Goal: Book appointment/travel/reservation

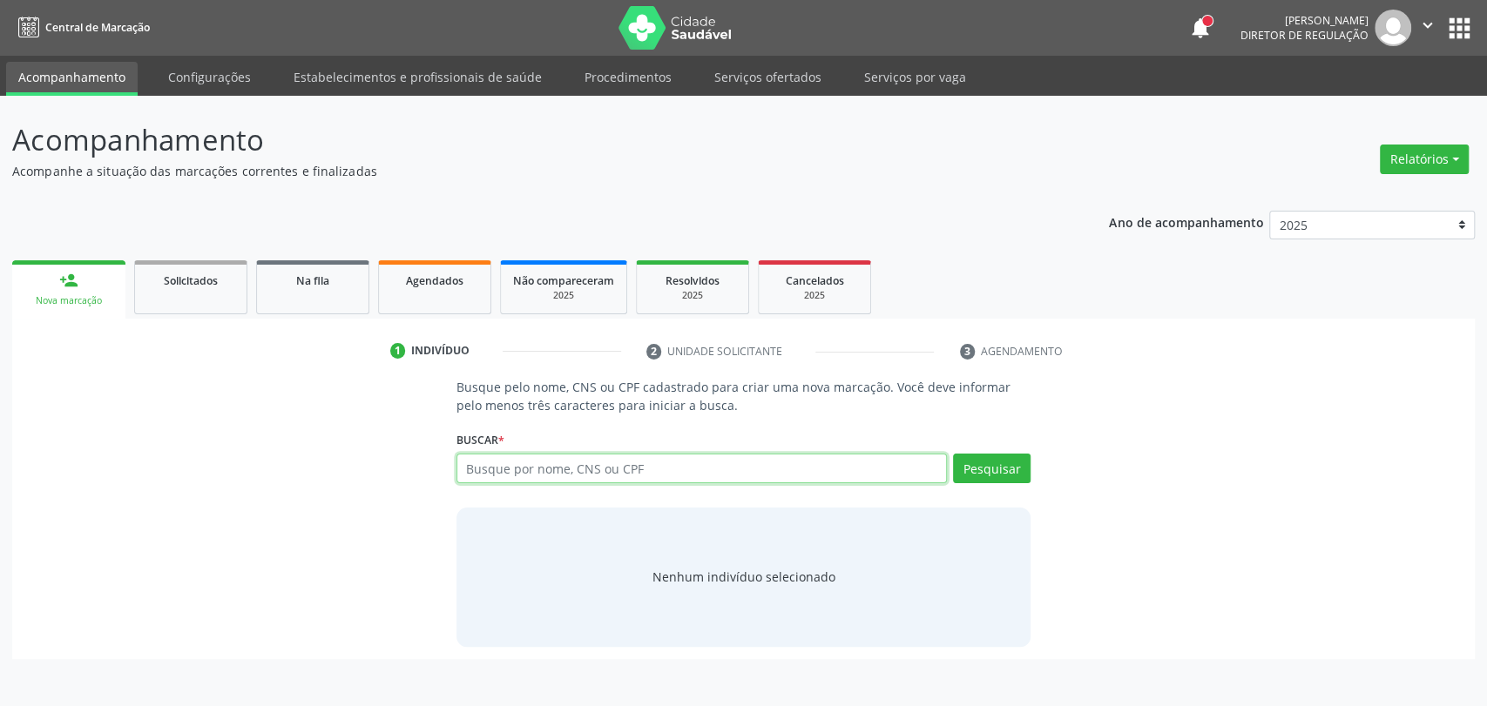
click at [457, 470] on input "text" at bounding box center [701, 469] width 491 height 30
type input "01726140407"
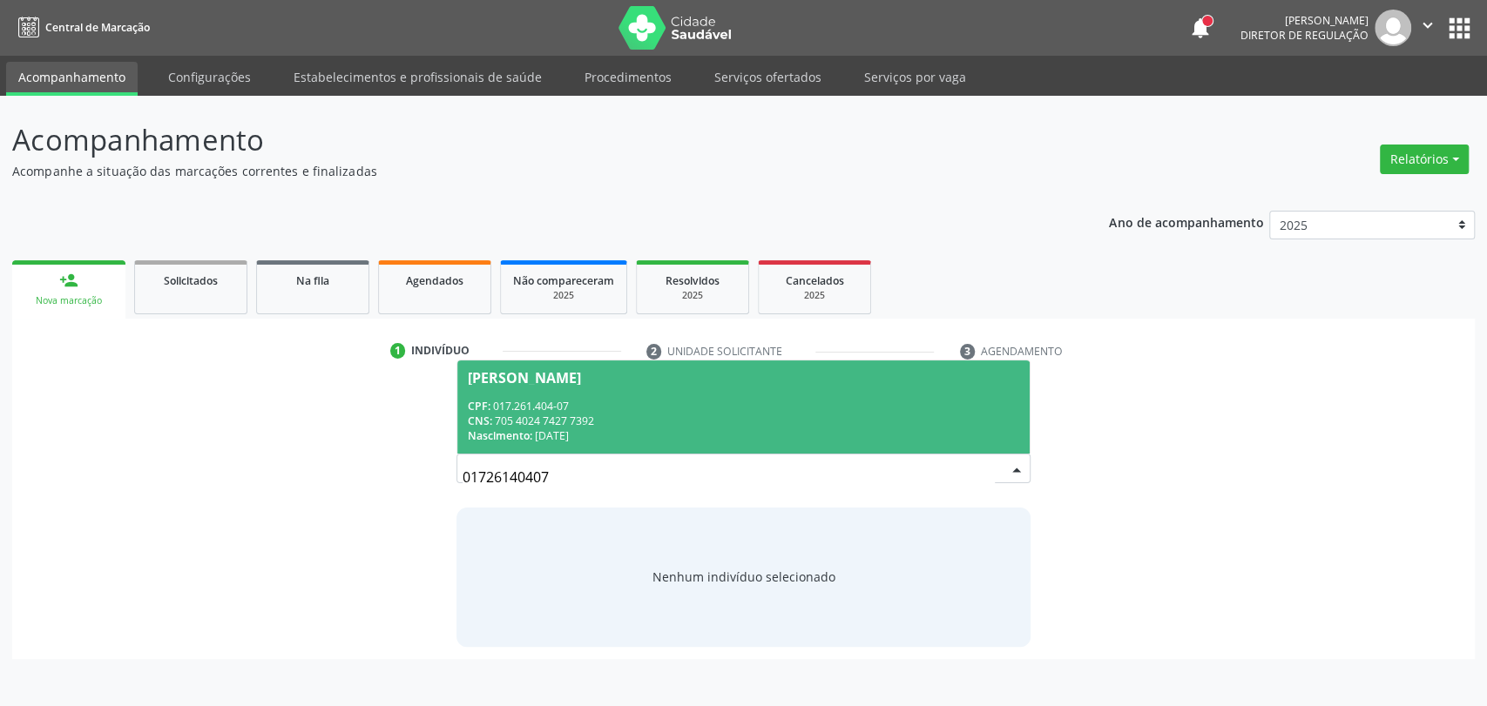
click at [762, 399] on div "CPF: 017.261.404-07" at bounding box center [744, 406] width 552 height 15
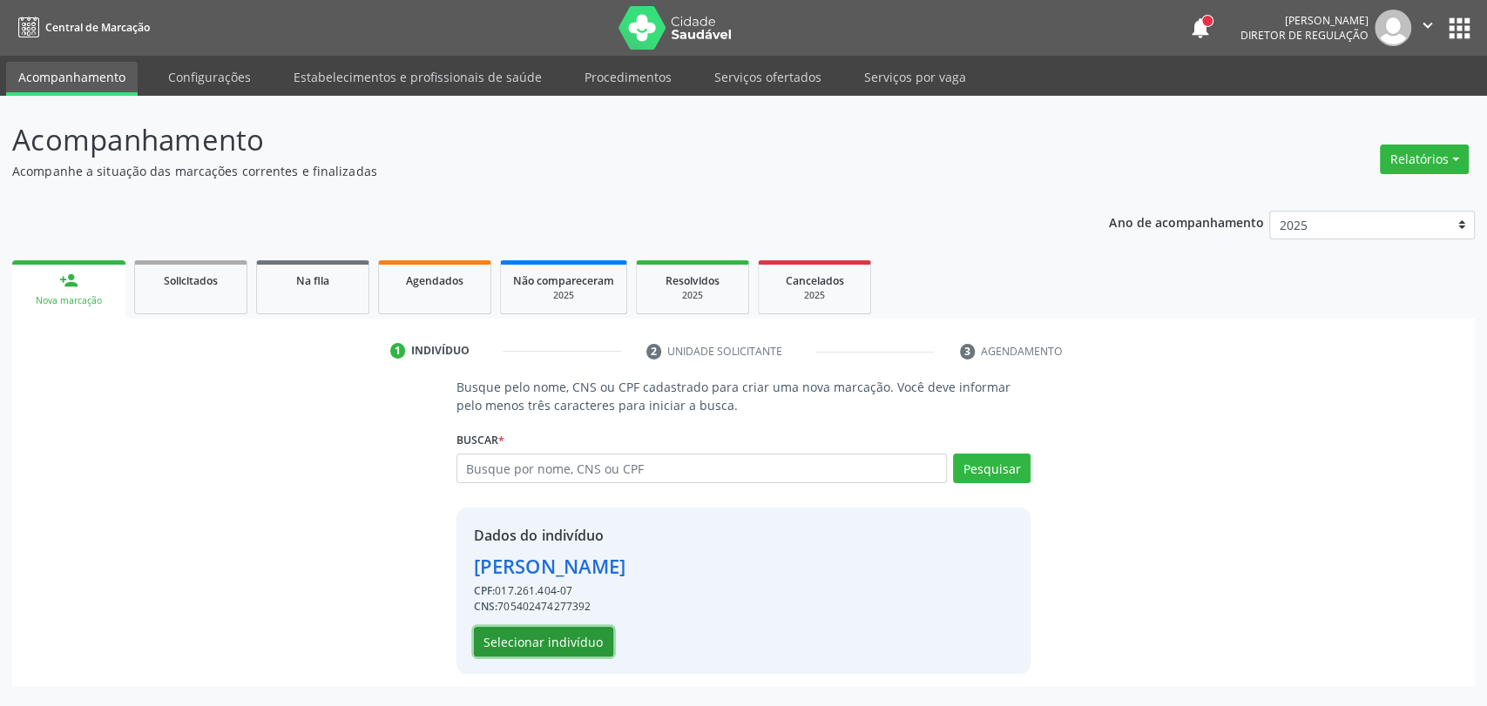
click at [549, 632] on button "Selecionar indivíduo" at bounding box center [543, 642] width 139 height 30
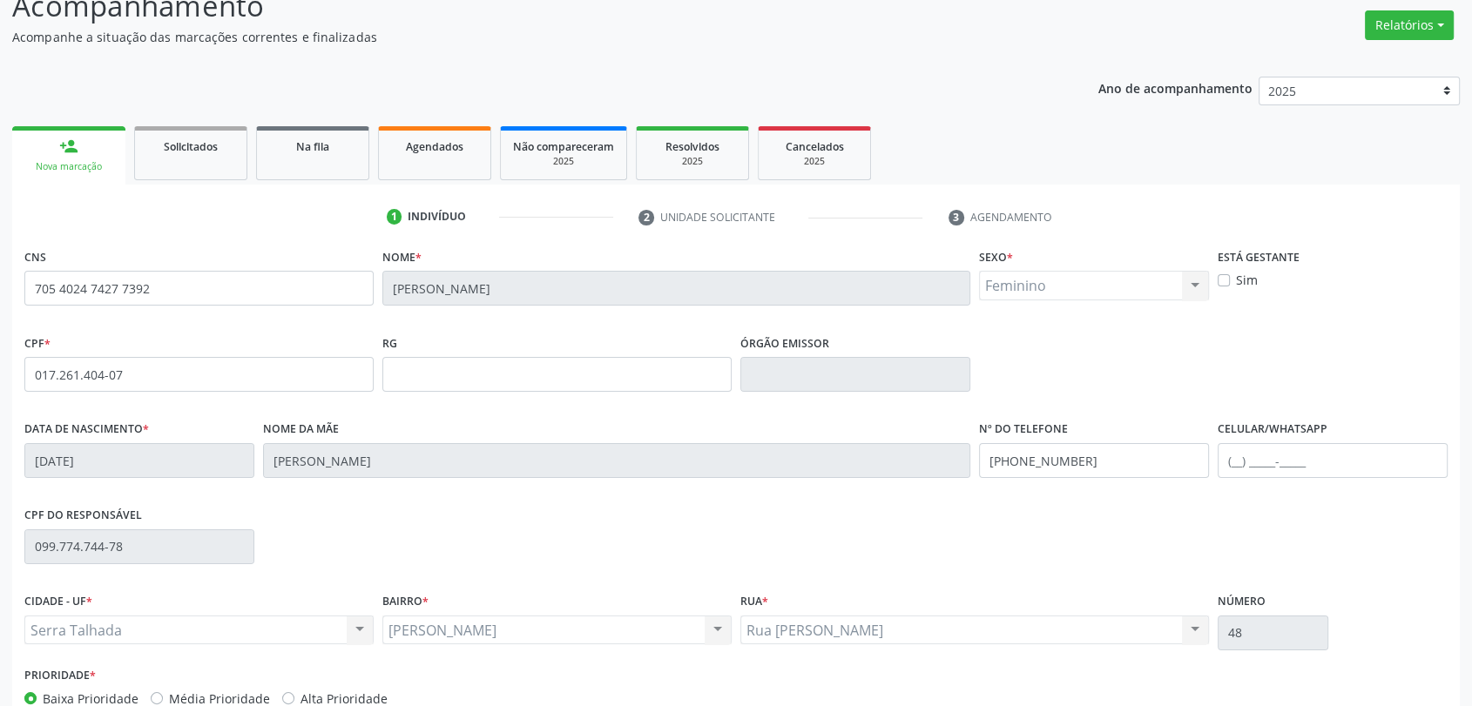
scroll to position [237, 0]
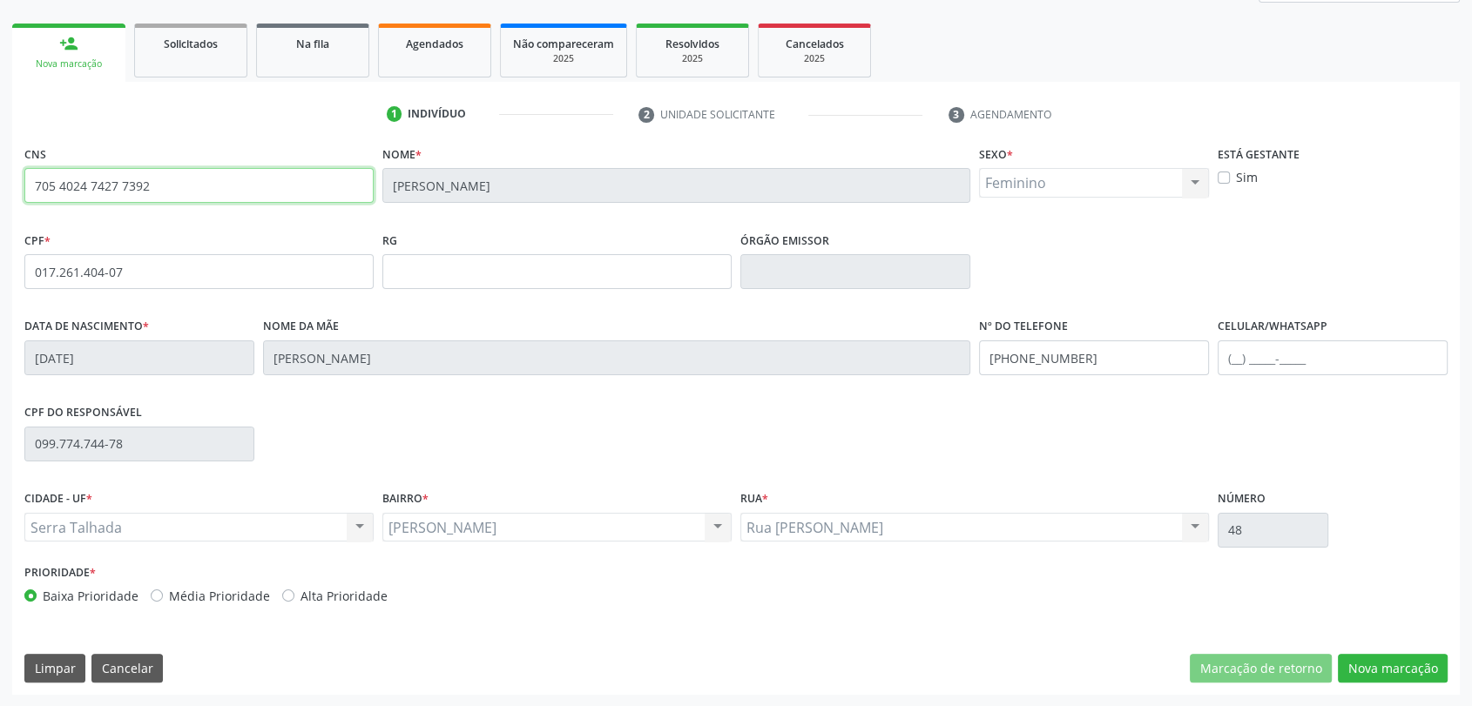
click at [125, 186] on input "705 4024 7427 7392" at bounding box center [198, 185] width 349 height 35
click at [1397, 660] on button "Nova marcação" at bounding box center [1393, 669] width 110 height 30
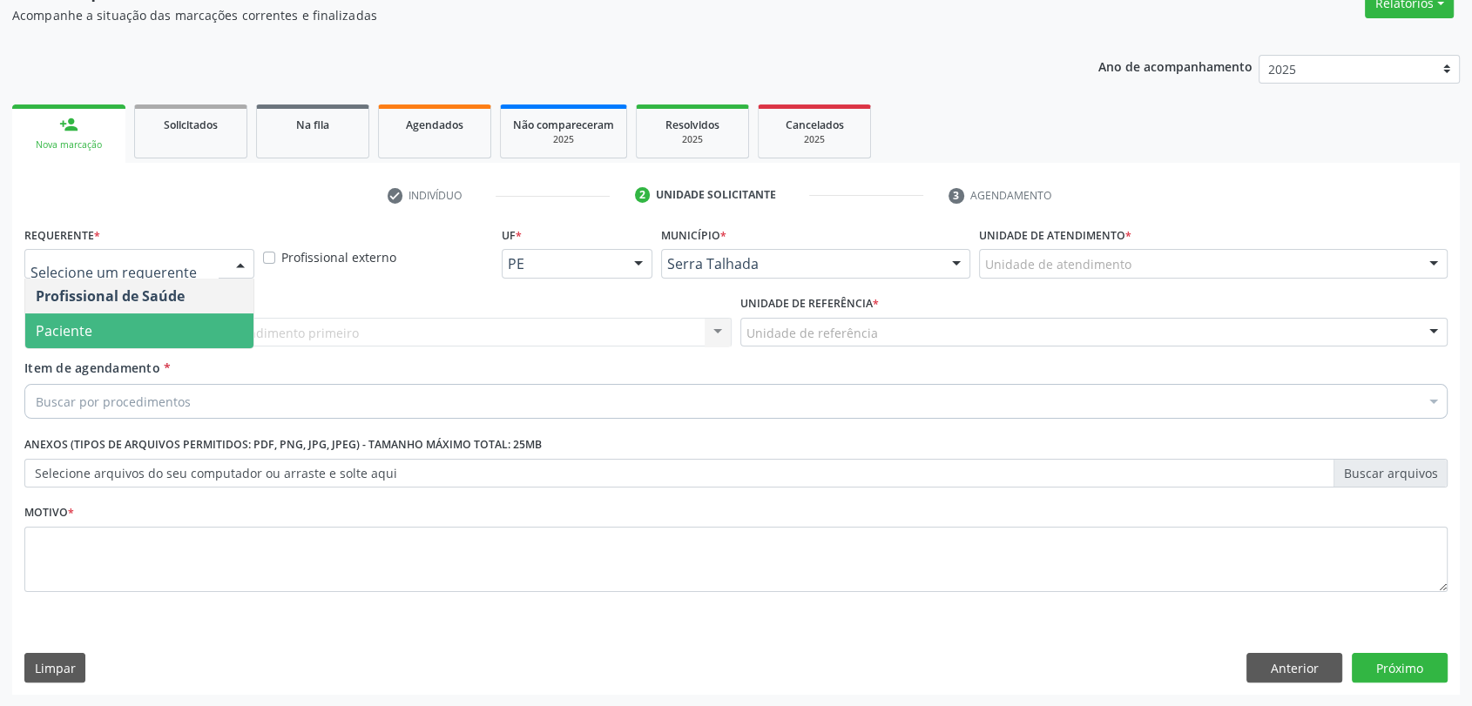
click at [132, 323] on span "Paciente" at bounding box center [139, 331] width 228 height 35
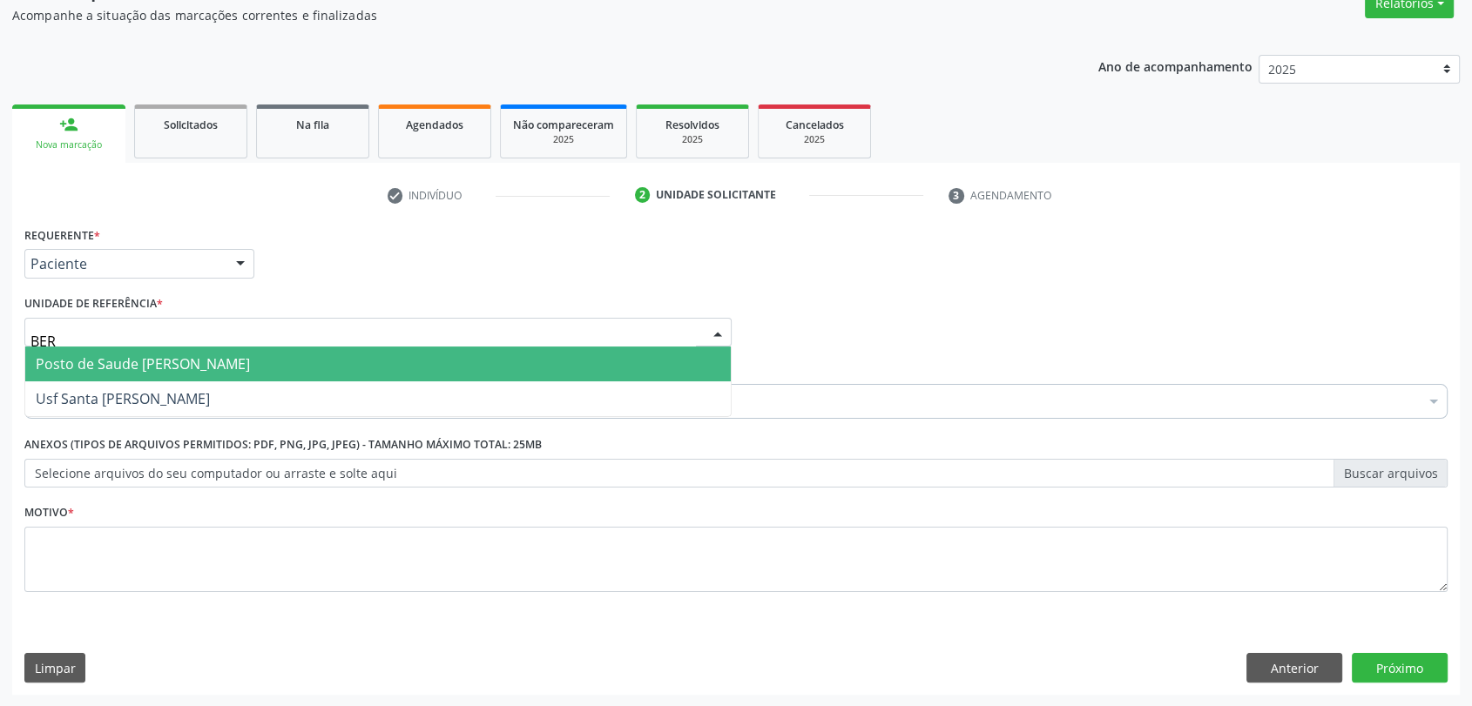
type input "[GEOGRAPHIC_DATA]"
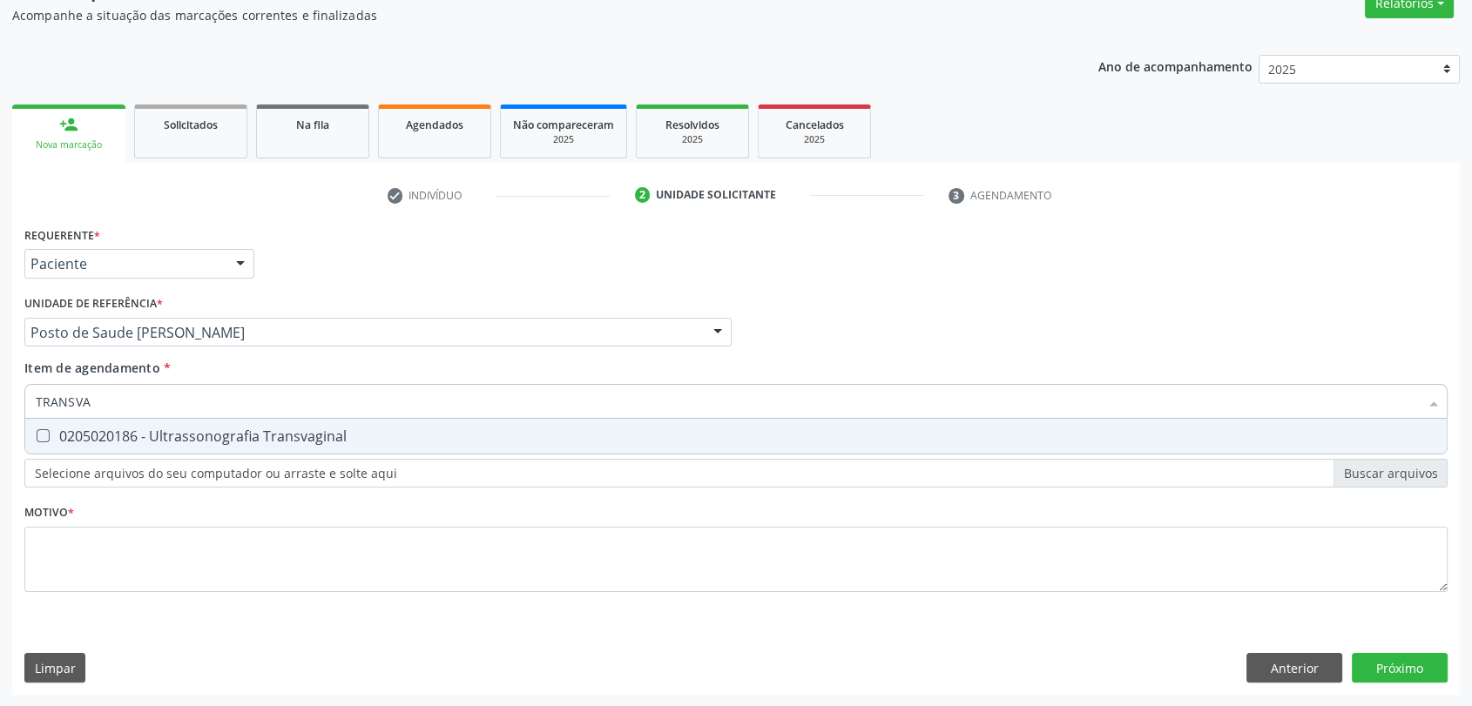
type input "TRANSVAG"
click at [132, 433] on div "0205020186 - Ultrassonografia Transvaginal" at bounding box center [736, 436] width 1400 height 14
checkbox Transvaginal "true"
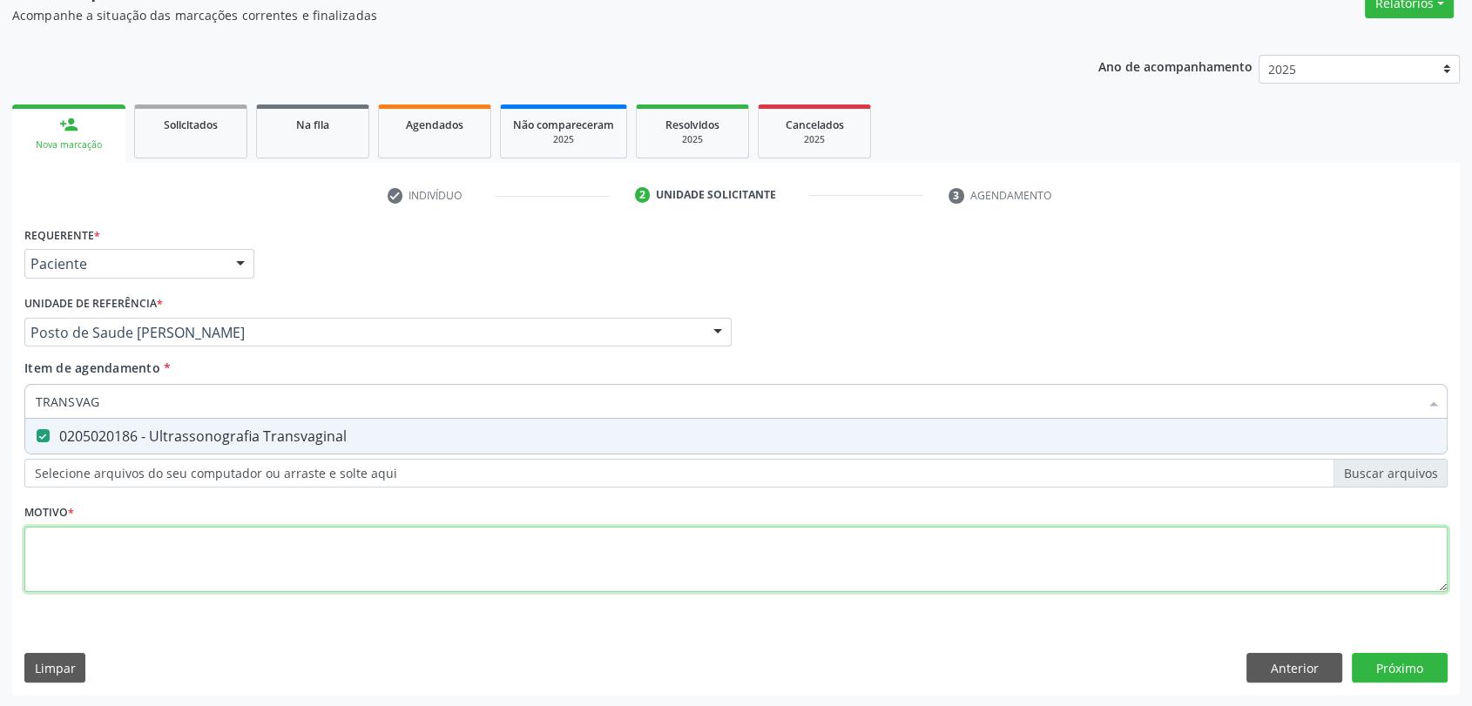
click at [143, 535] on div "Requerente * Paciente Profissional de Saúde Paciente Nenhum resultado encontrad…" at bounding box center [735, 419] width 1423 height 395
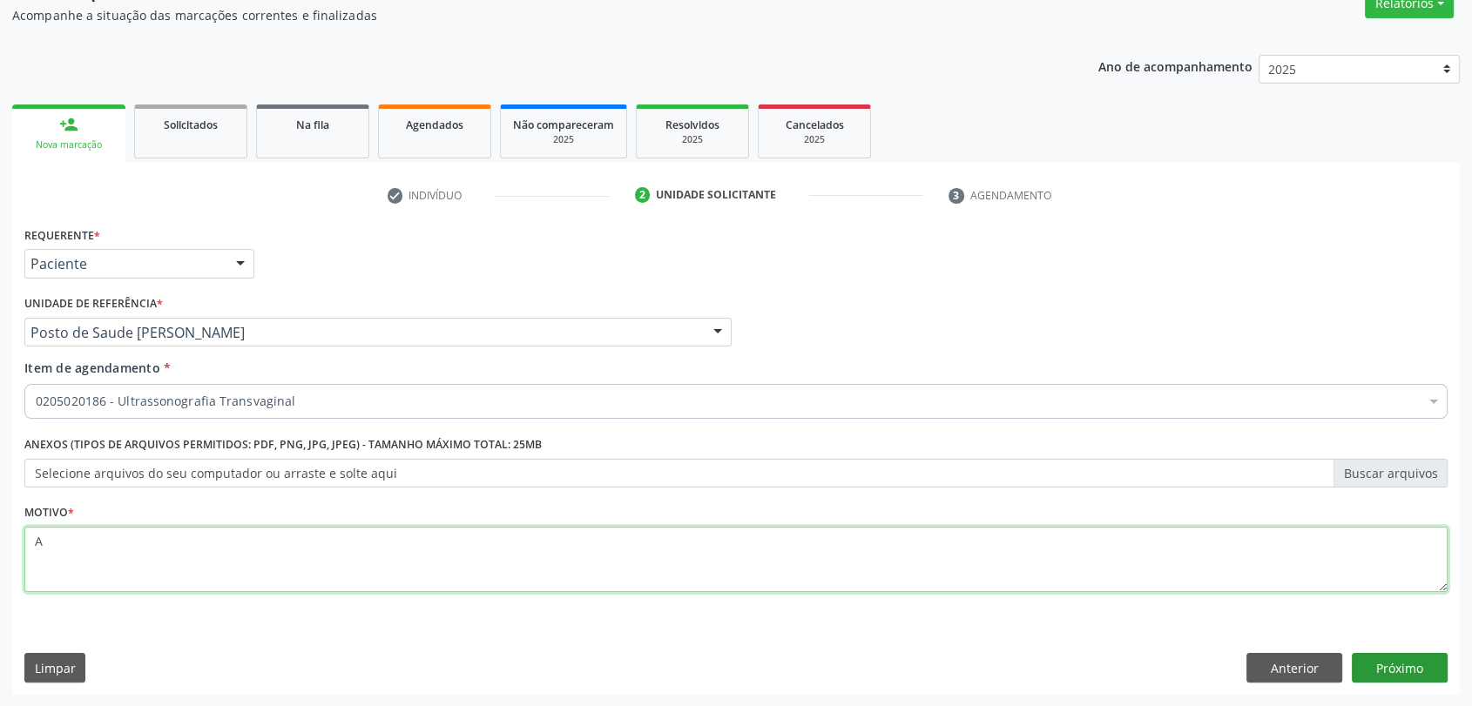
type textarea "A"
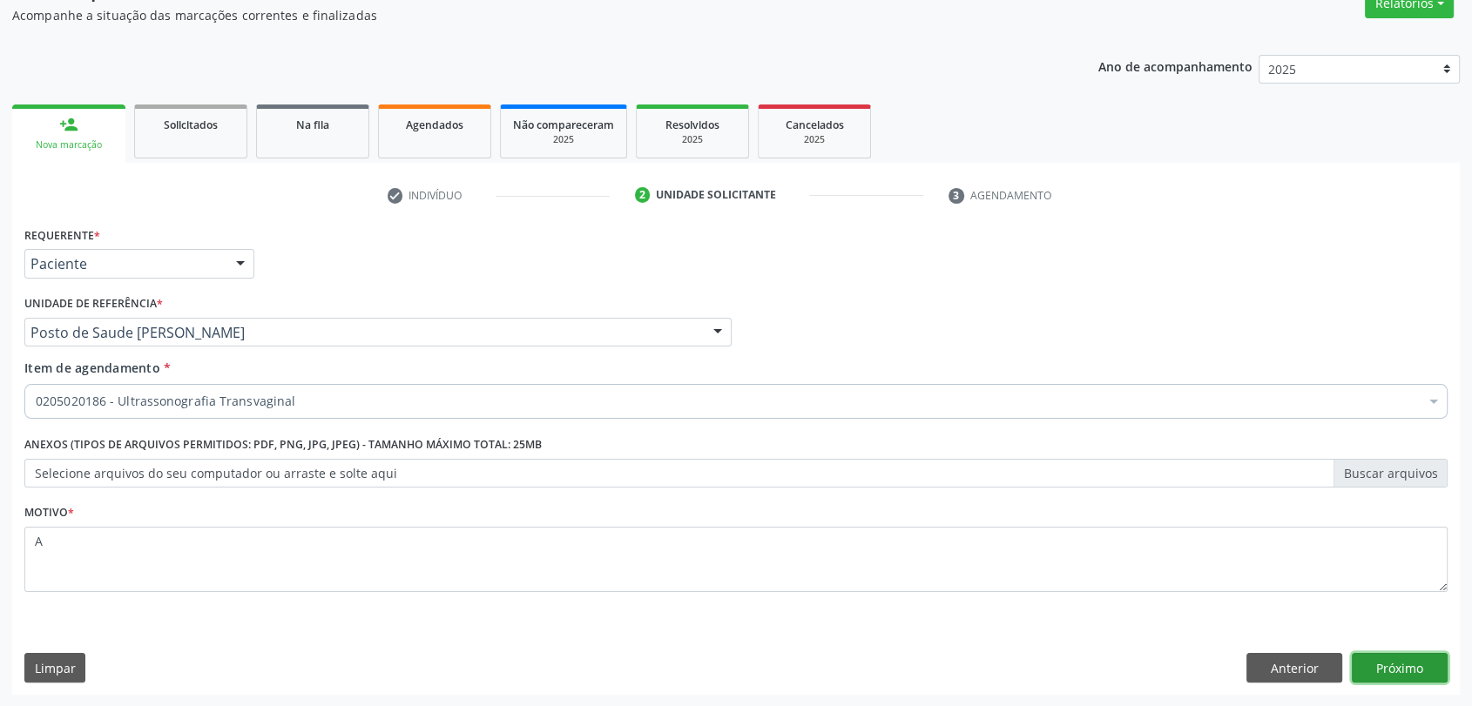
click at [1428, 655] on button "Próximo" at bounding box center [1400, 668] width 96 height 30
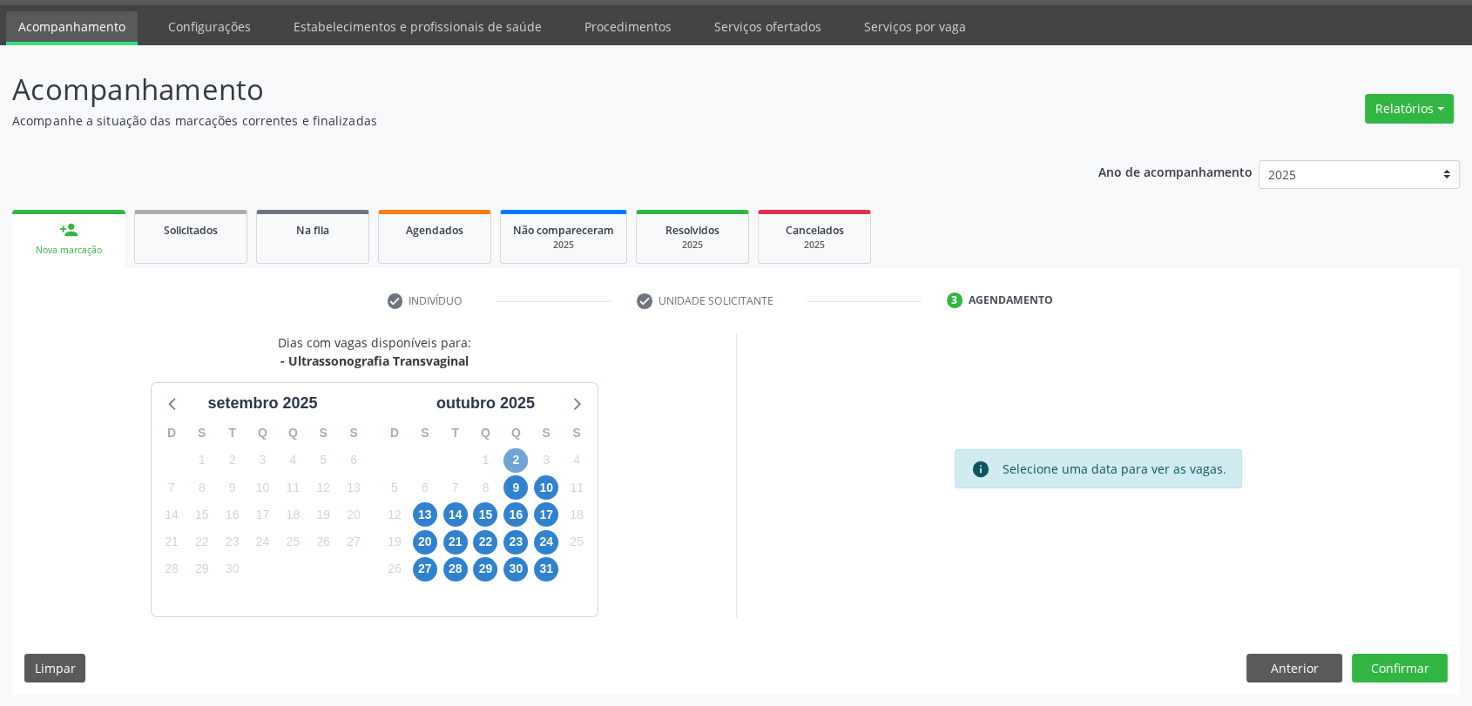
click at [522, 449] on span "2" at bounding box center [515, 461] width 24 height 24
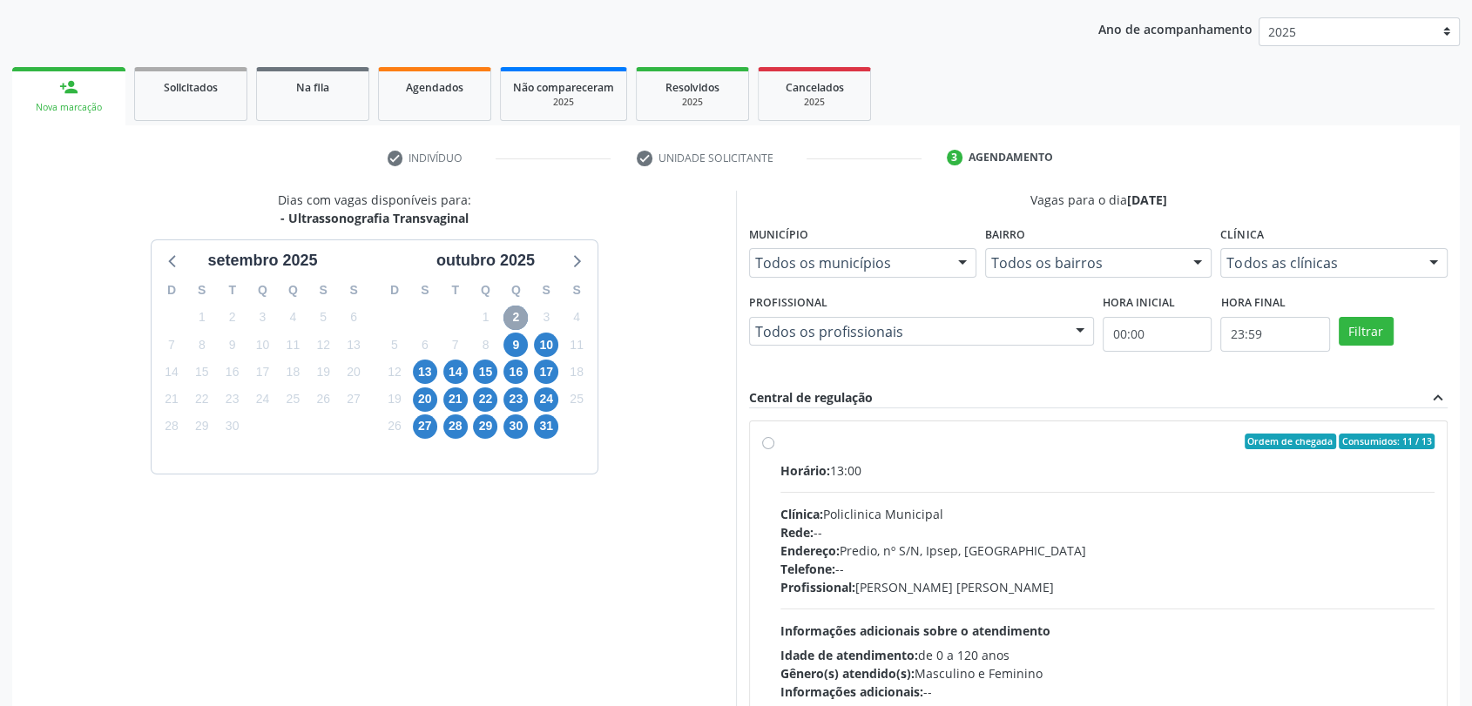
scroll to position [302, 0]
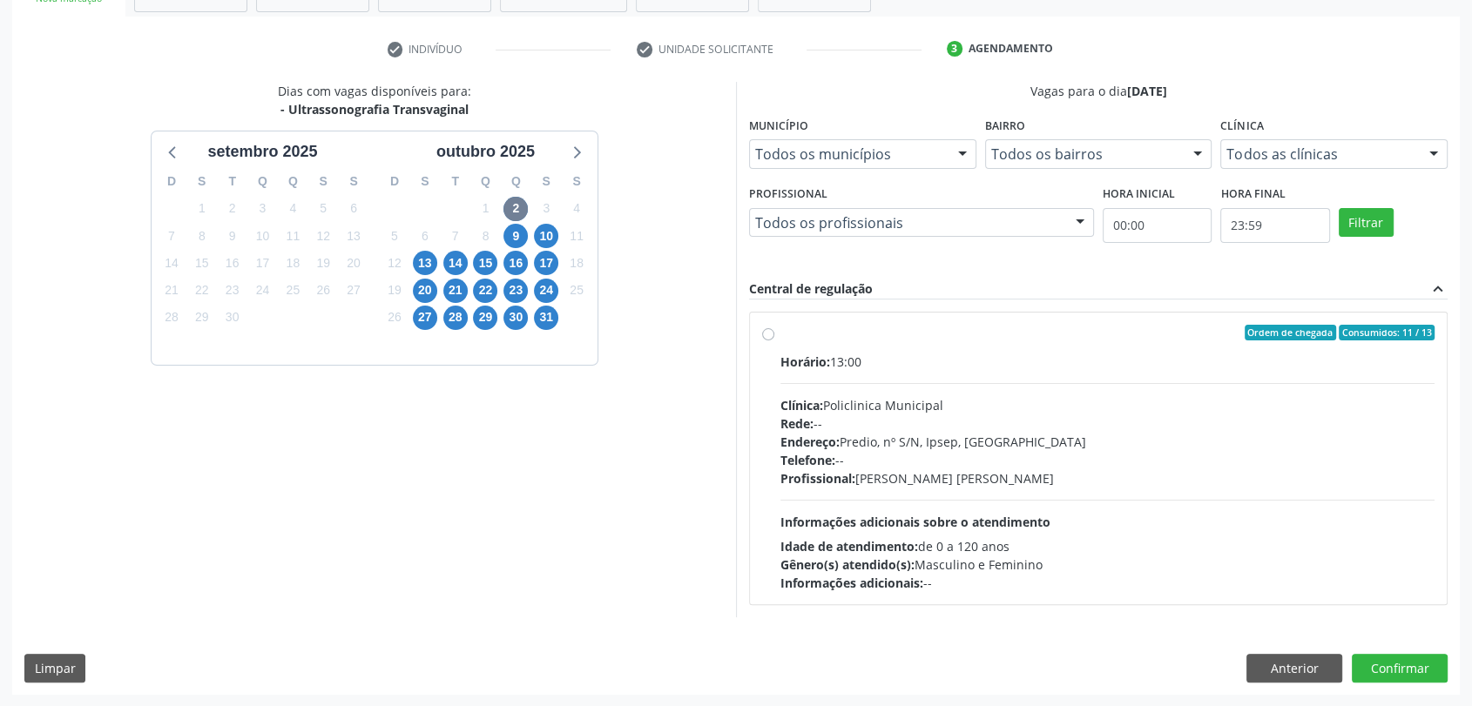
click at [958, 341] on label "Ordem de chegada Consumidos: 11 / 13 Horário: 13:00 Clínica: Policlinica Munici…" at bounding box center [1107, 458] width 654 height 267
click at [774, 341] on input "Ordem de chegada Consumidos: 11 / 13 Horário: 13:00 Clínica: Policlinica Munici…" at bounding box center [768, 333] width 12 height 16
radio input "true"
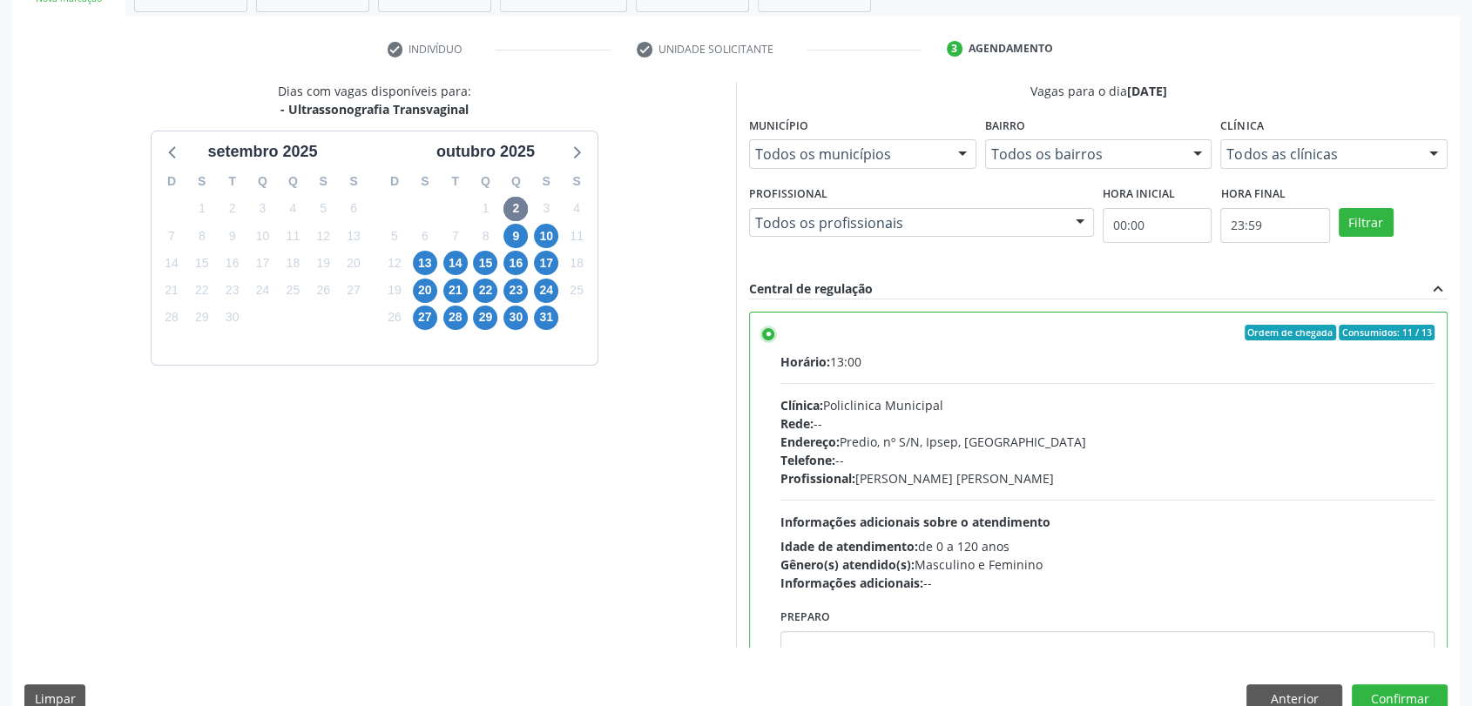
scroll to position [334, 0]
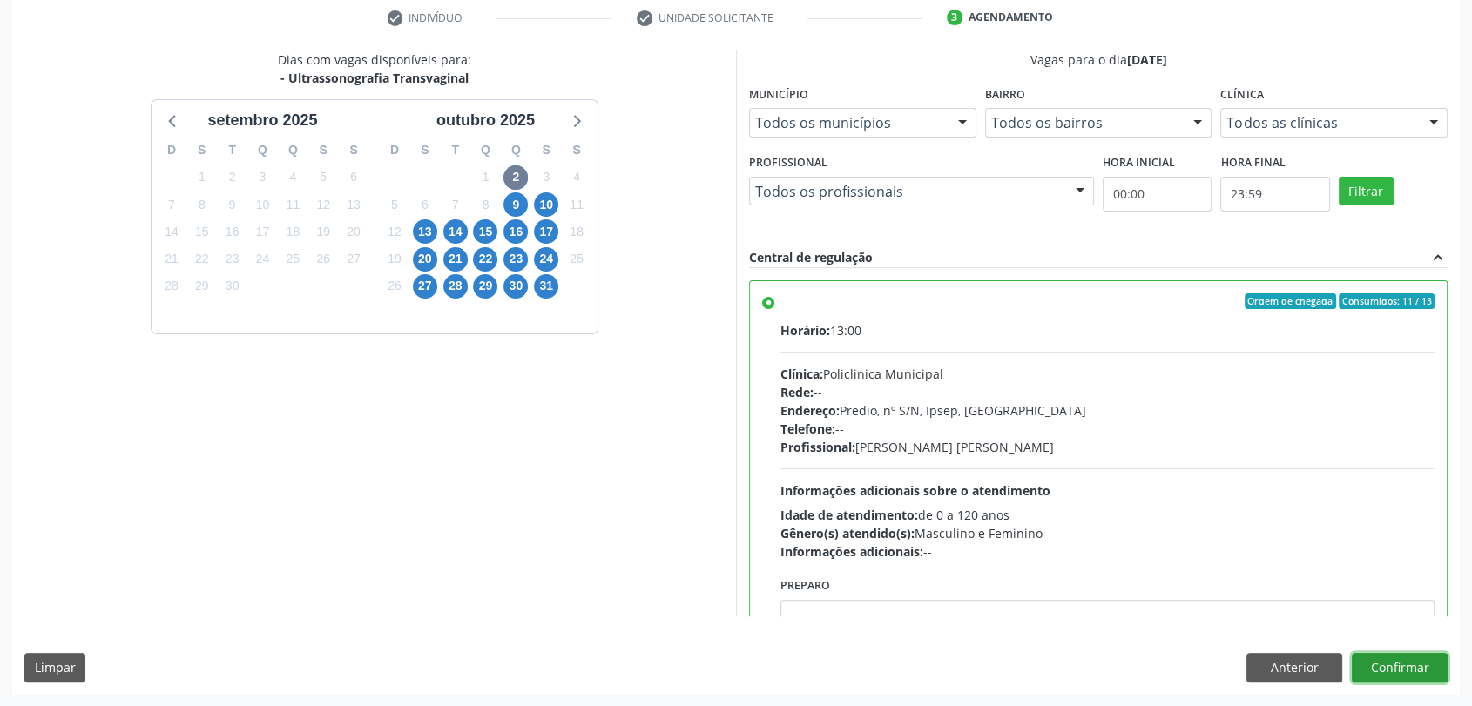
click at [1428, 665] on button "Confirmar" at bounding box center [1400, 668] width 96 height 30
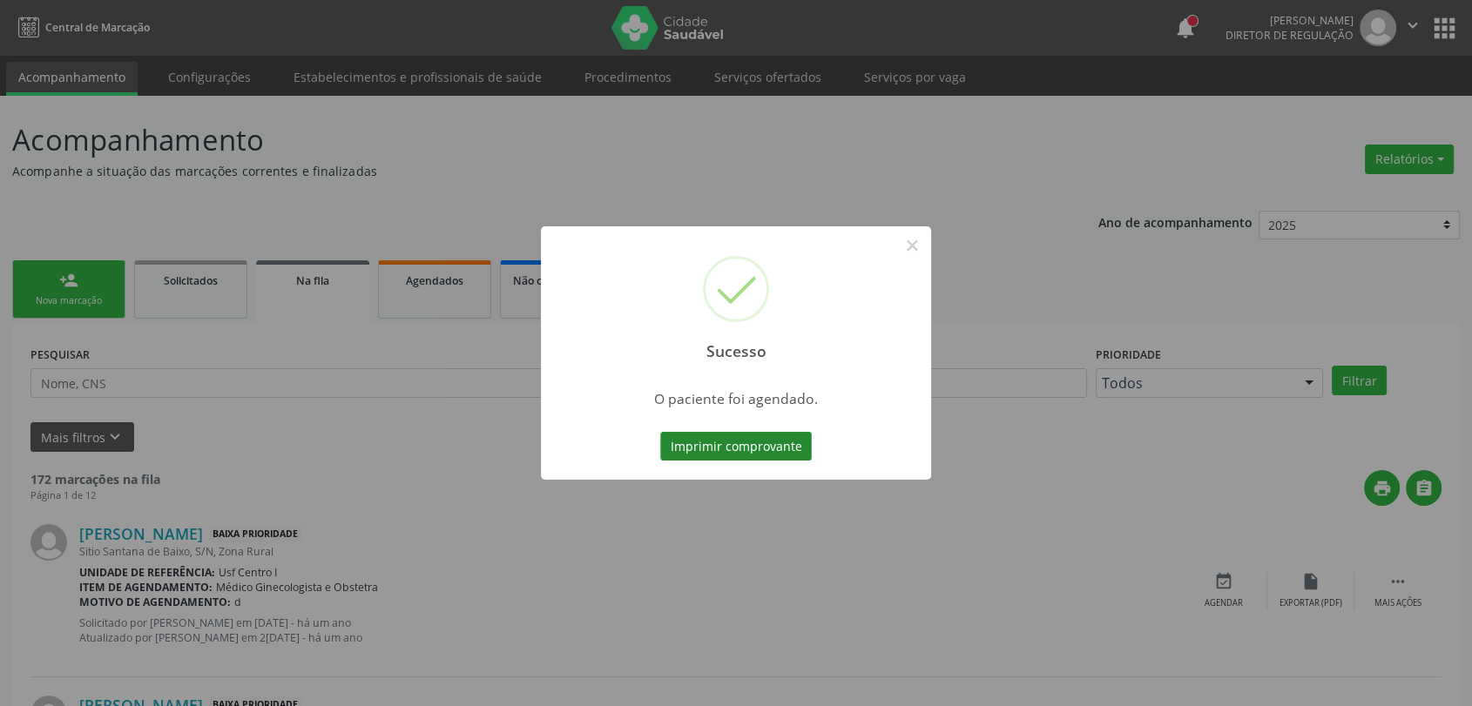
click at [773, 449] on button "Imprimir comprovante" at bounding box center [736, 447] width 152 height 30
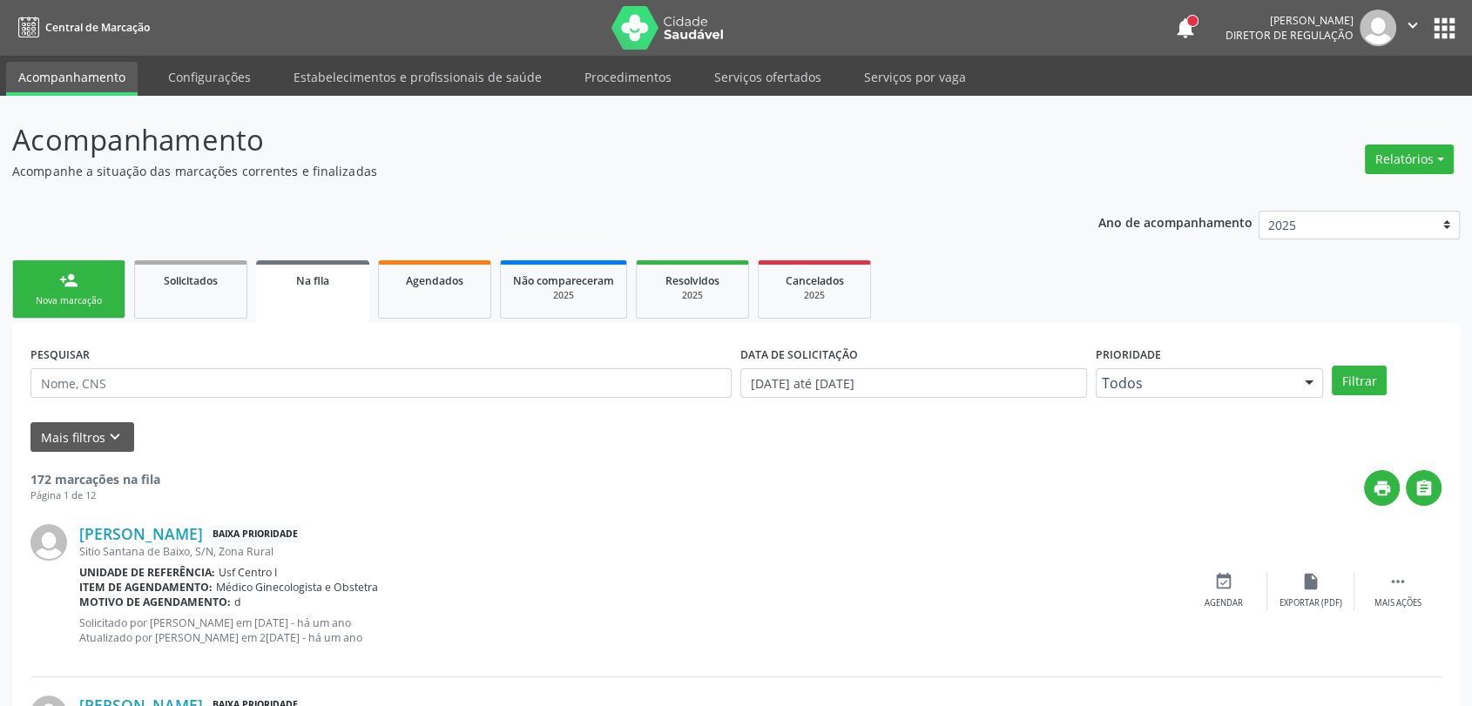
click at [70, 288] on div "person_add" at bounding box center [68, 280] width 19 height 19
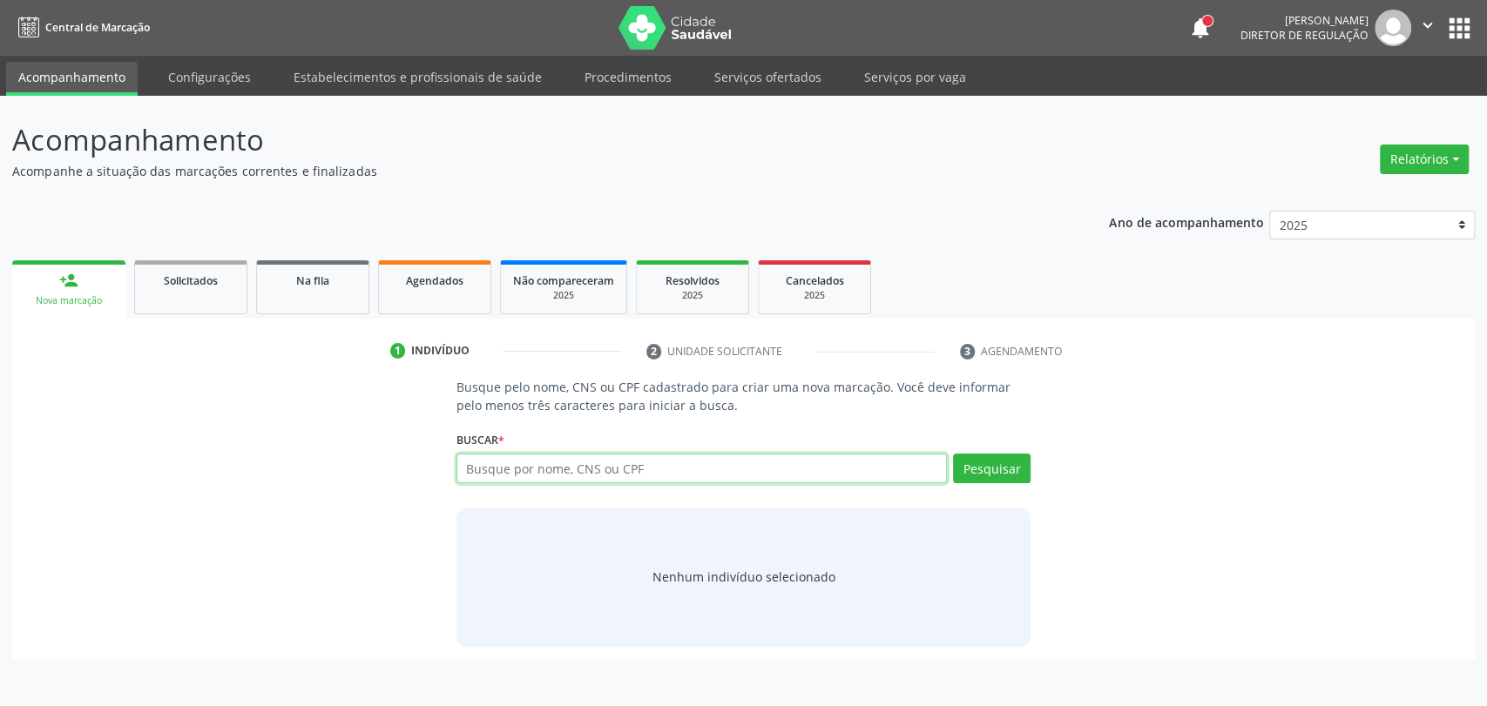
click at [537, 476] on input "text" at bounding box center [701, 469] width 491 height 30
type input "41915330459"
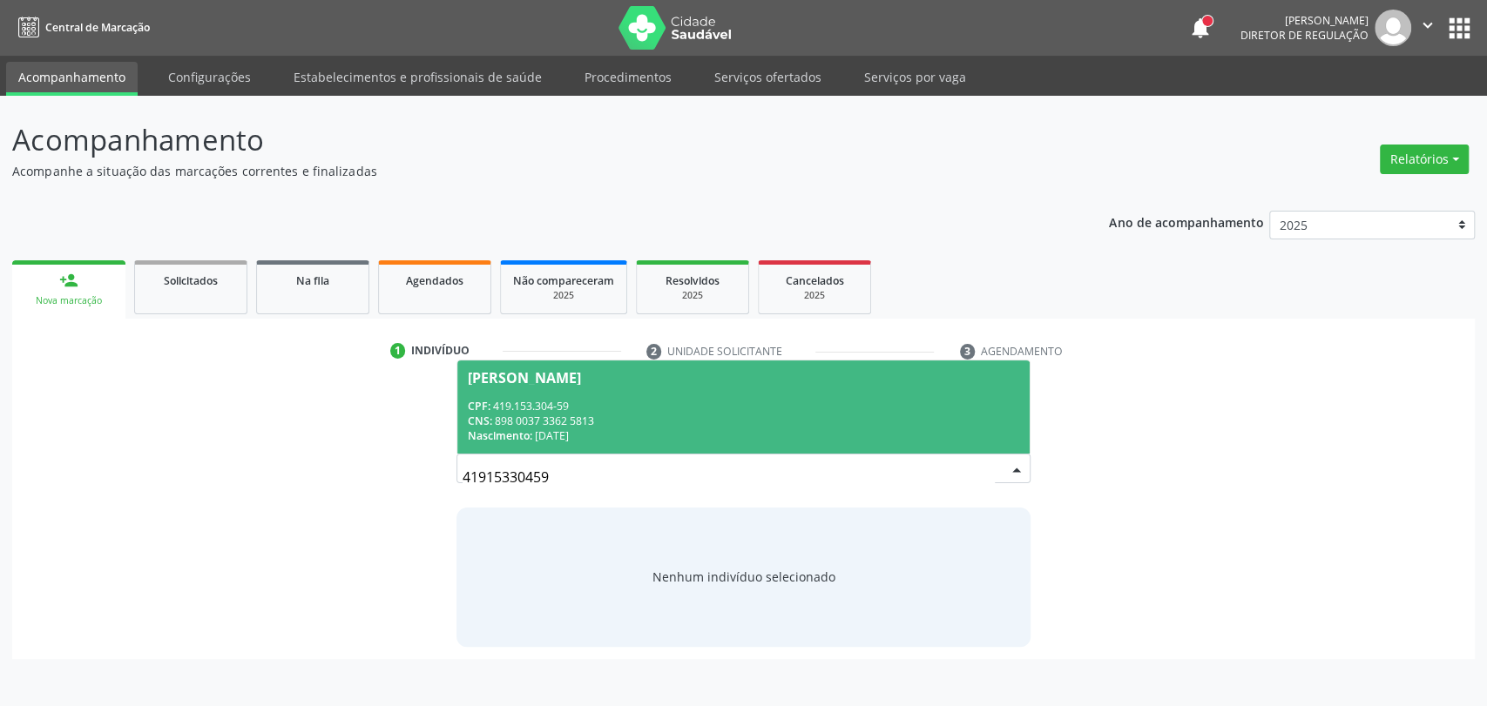
click at [559, 448] on span "[PERSON_NAME] CPF: 419.153.304-59 CNS: 898 0037 3362 5813 Nascimento: 0[DATE]" at bounding box center [743, 407] width 573 height 93
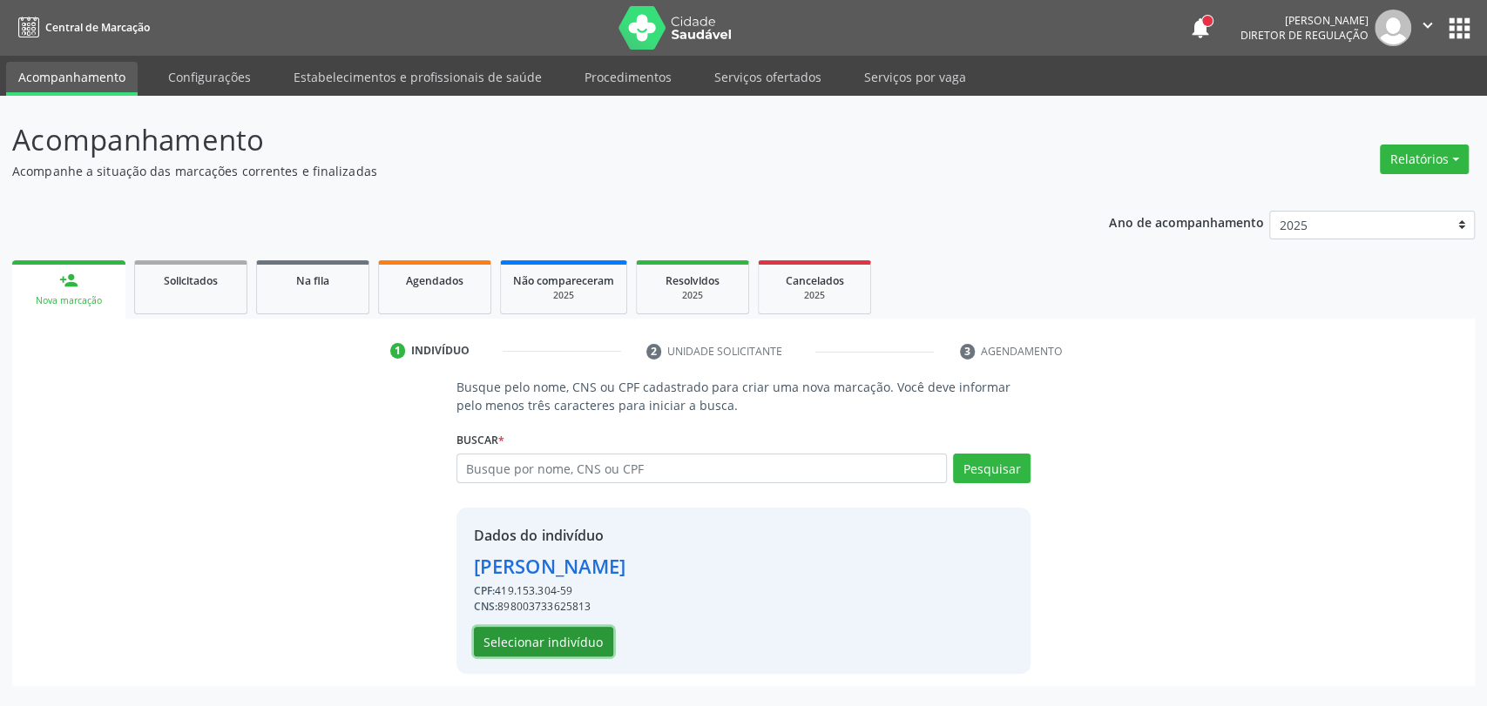
click at [576, 642] on button "Selecionar indivíduo" at bounding box center [543, 642] width 139 height 30
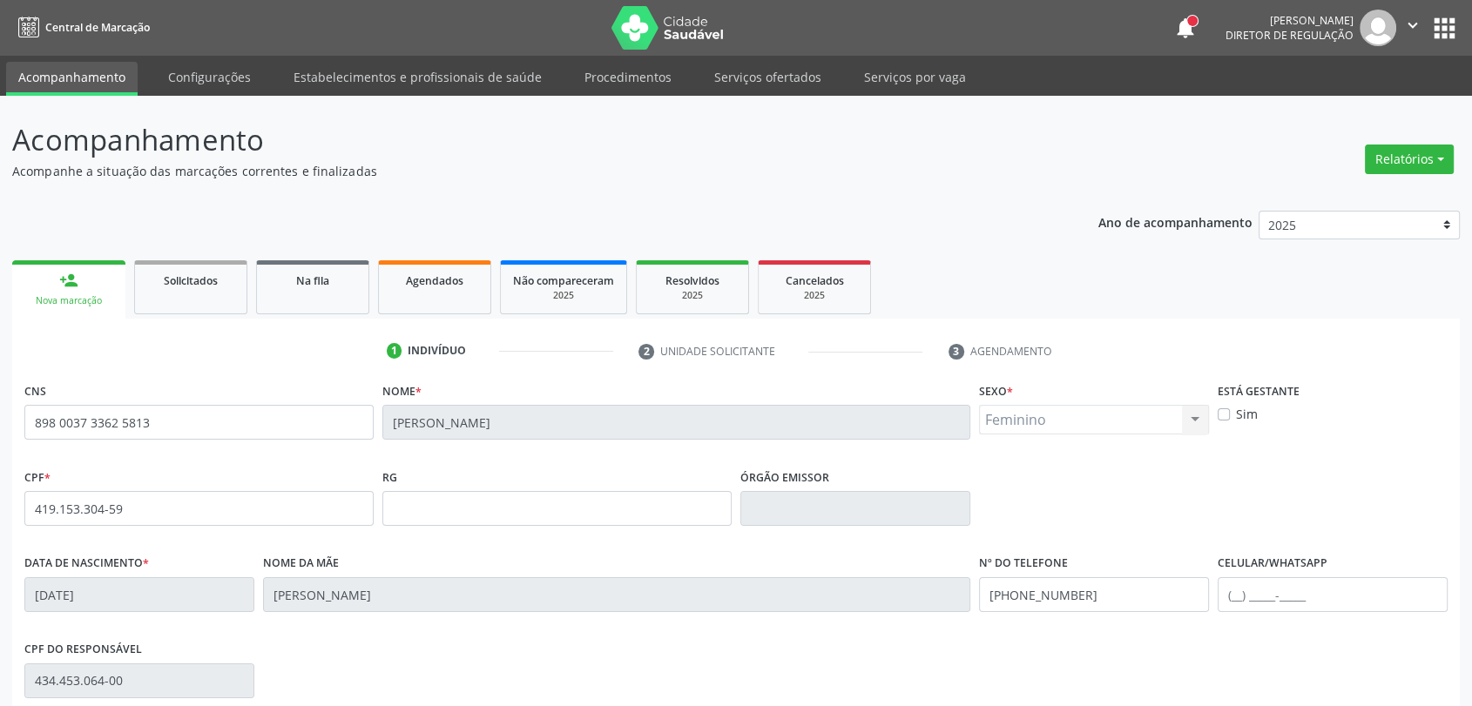
scroll to position [237, 0]
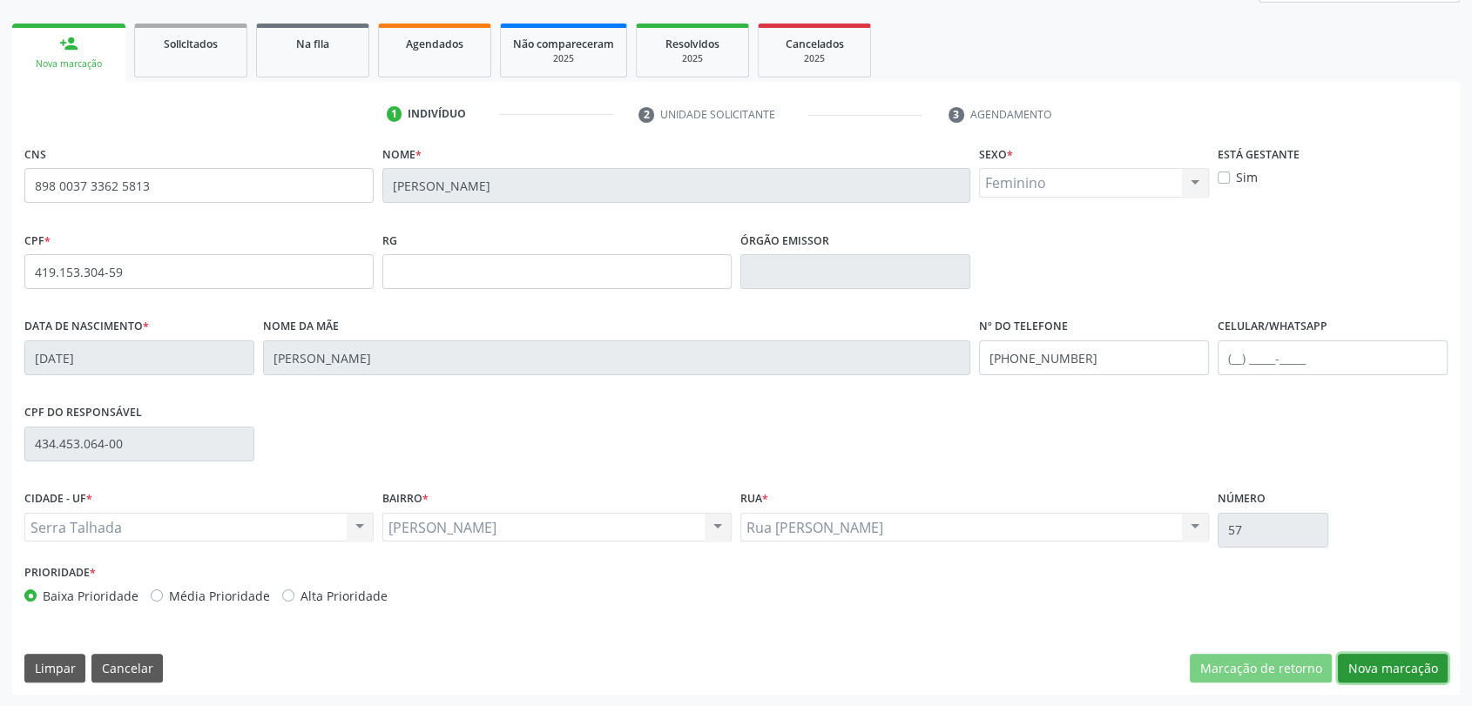
click at [1389, 656] on button "Nova marcação" at bounding box center [1393, 669] width 110 height 30
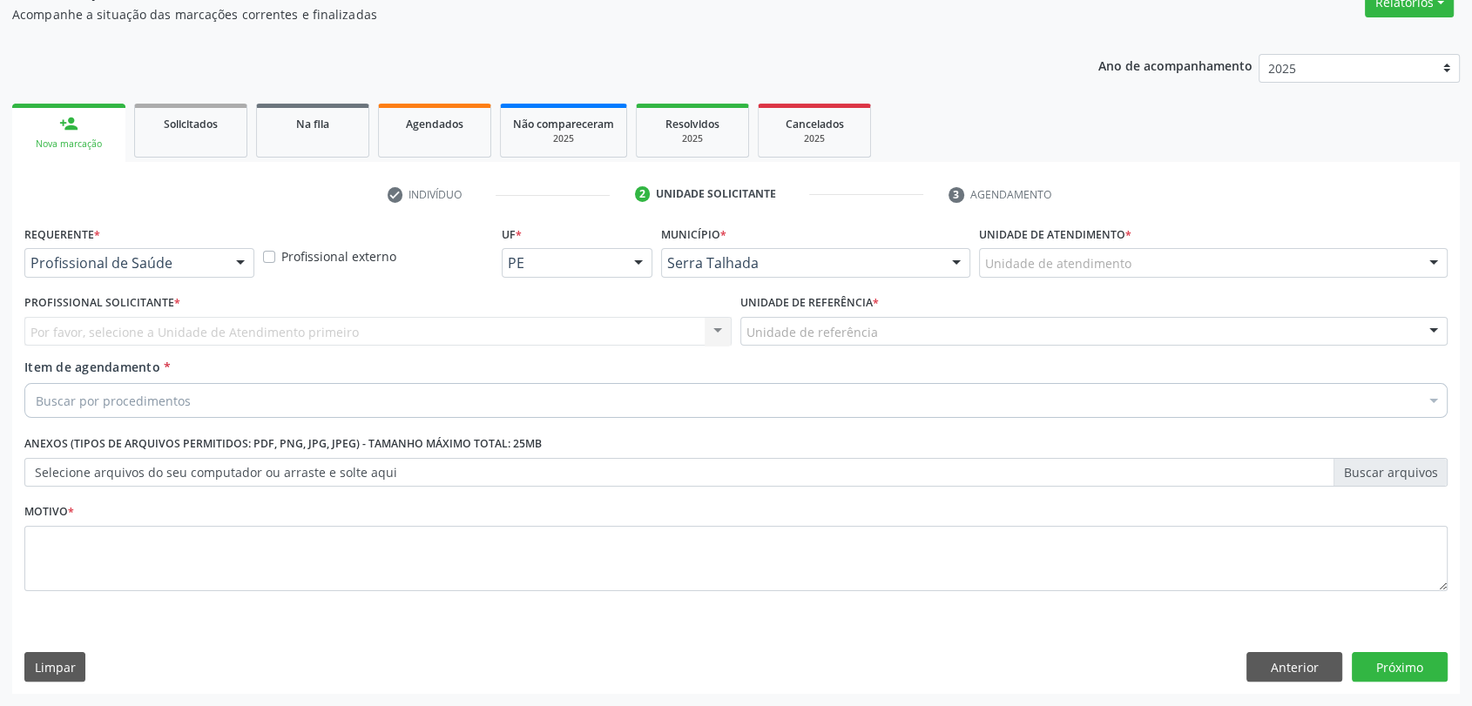
scroll to position [156, 0]
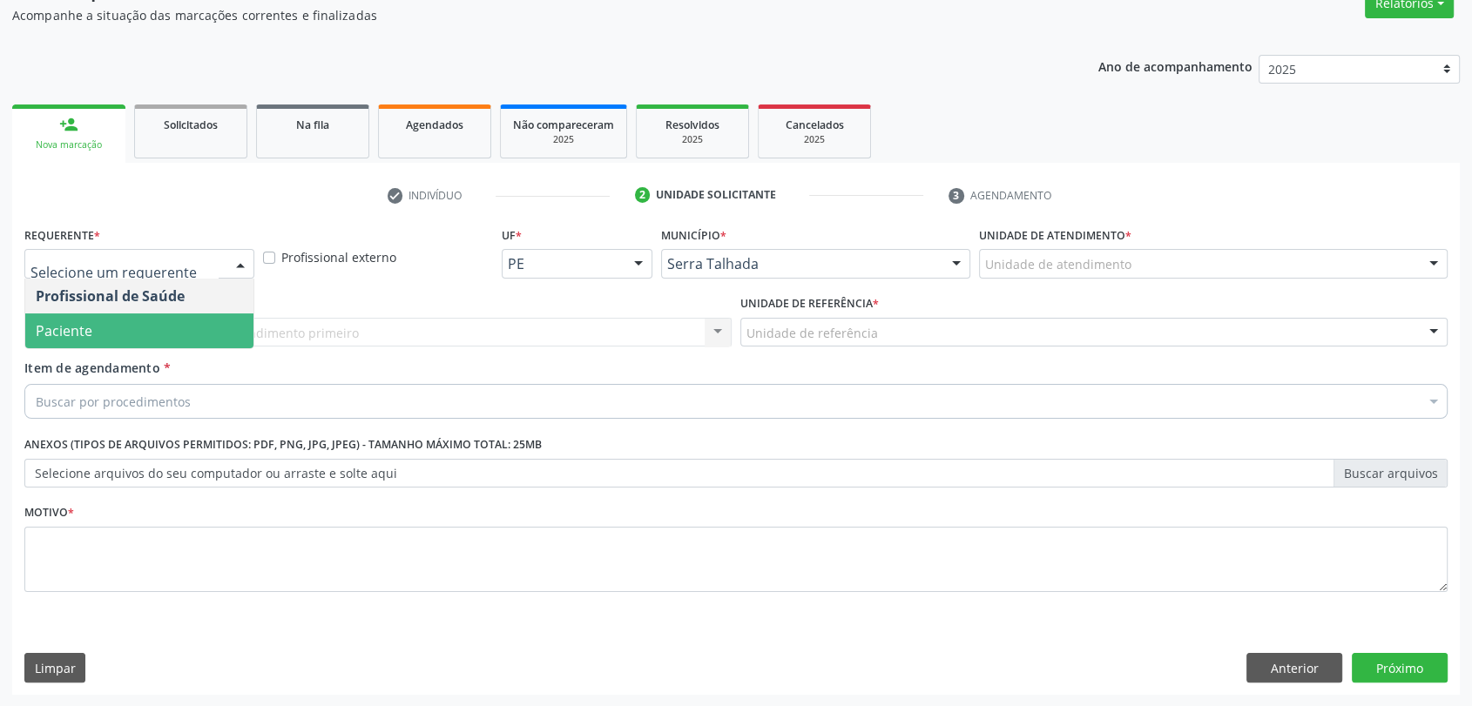
click at [151, 316] on span "Paciente" at bounding box center [139, 331] width 228 height 35
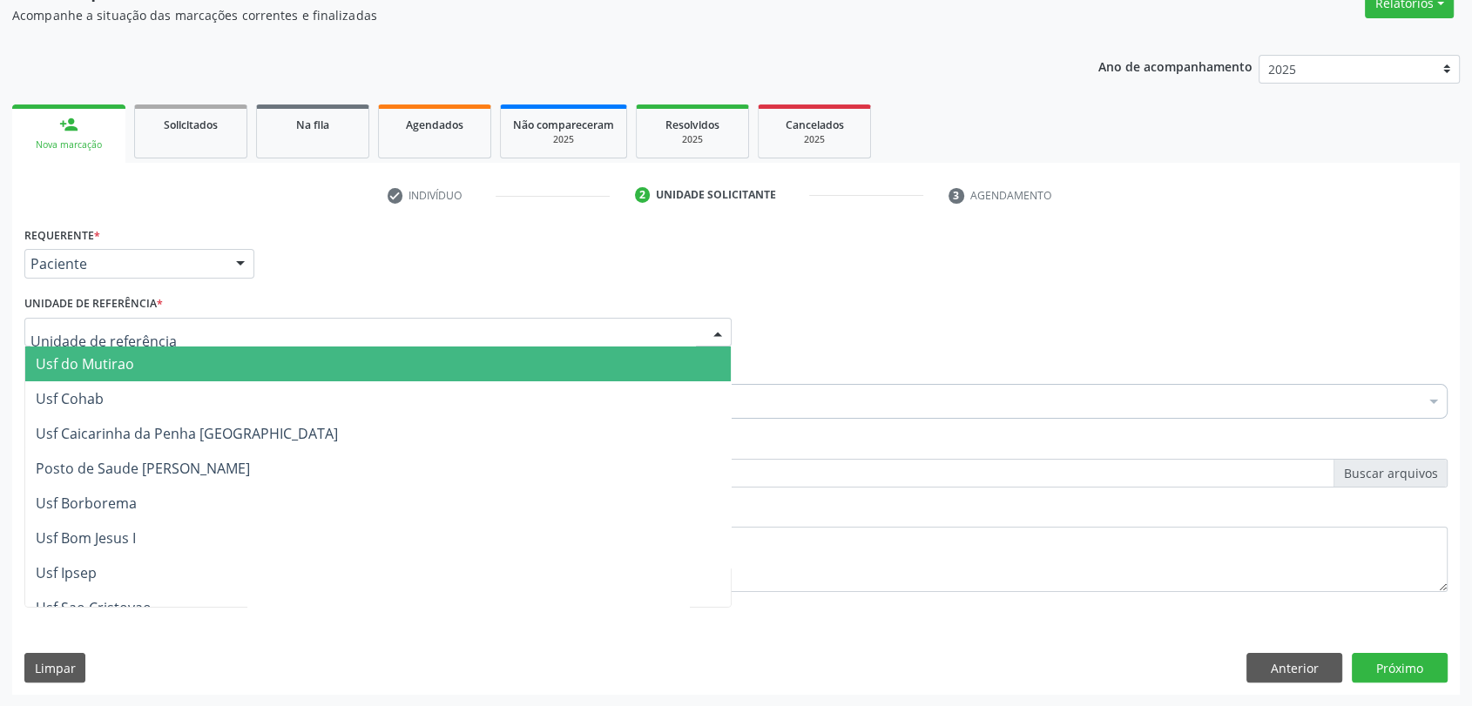
click at [151, 318] on div at bounding box center [377, 333] width 707 height 30
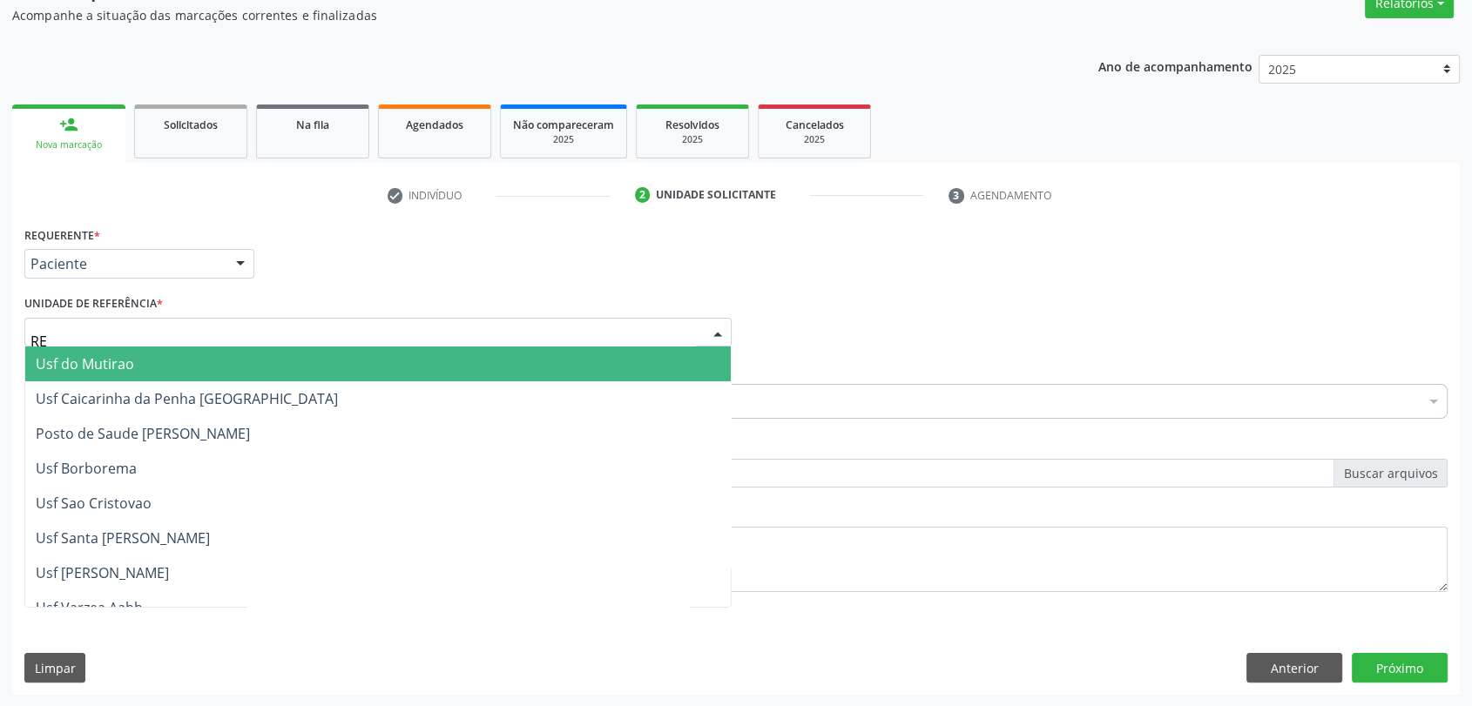
type input "R"
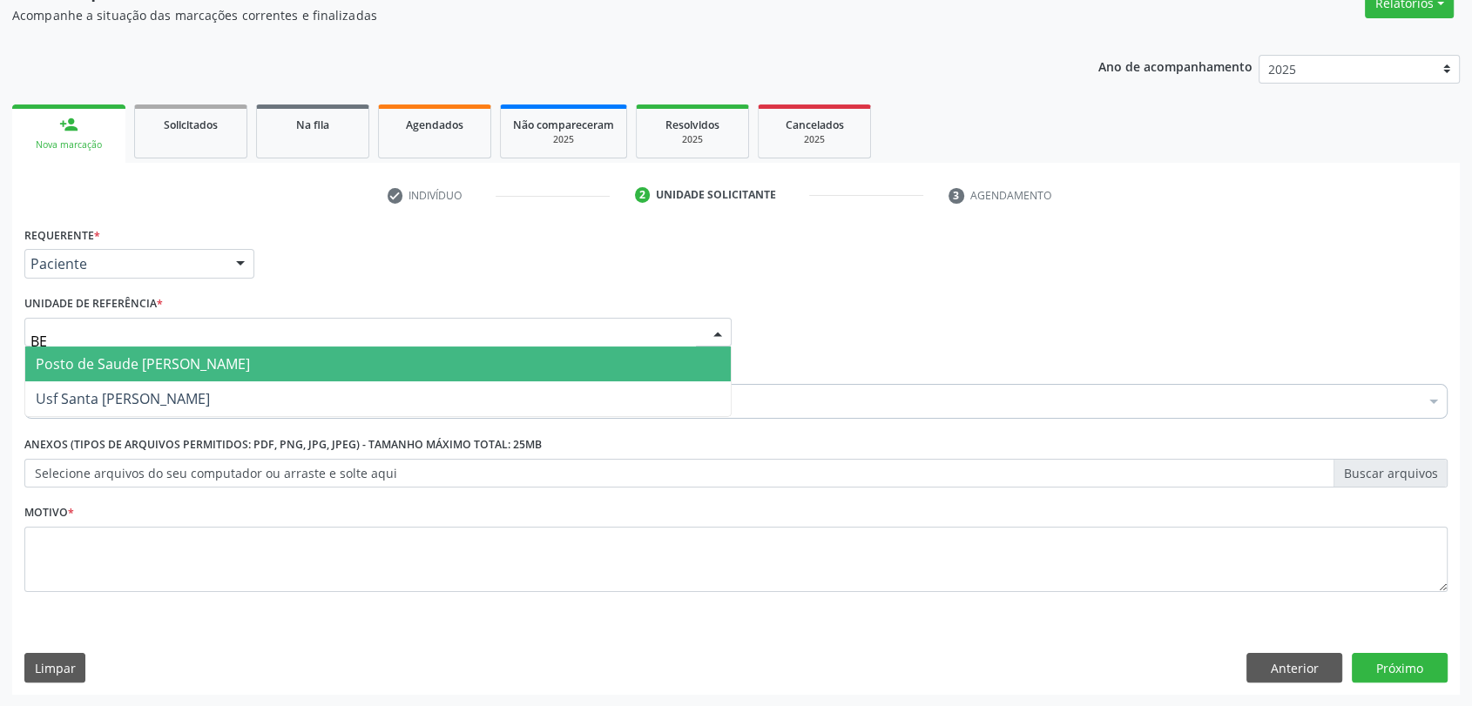
type input "BER"
click at [138, 375] on span "Posto de Saude [PERSON_NAME]" at bounding box center [377, 364] width 705 height 35
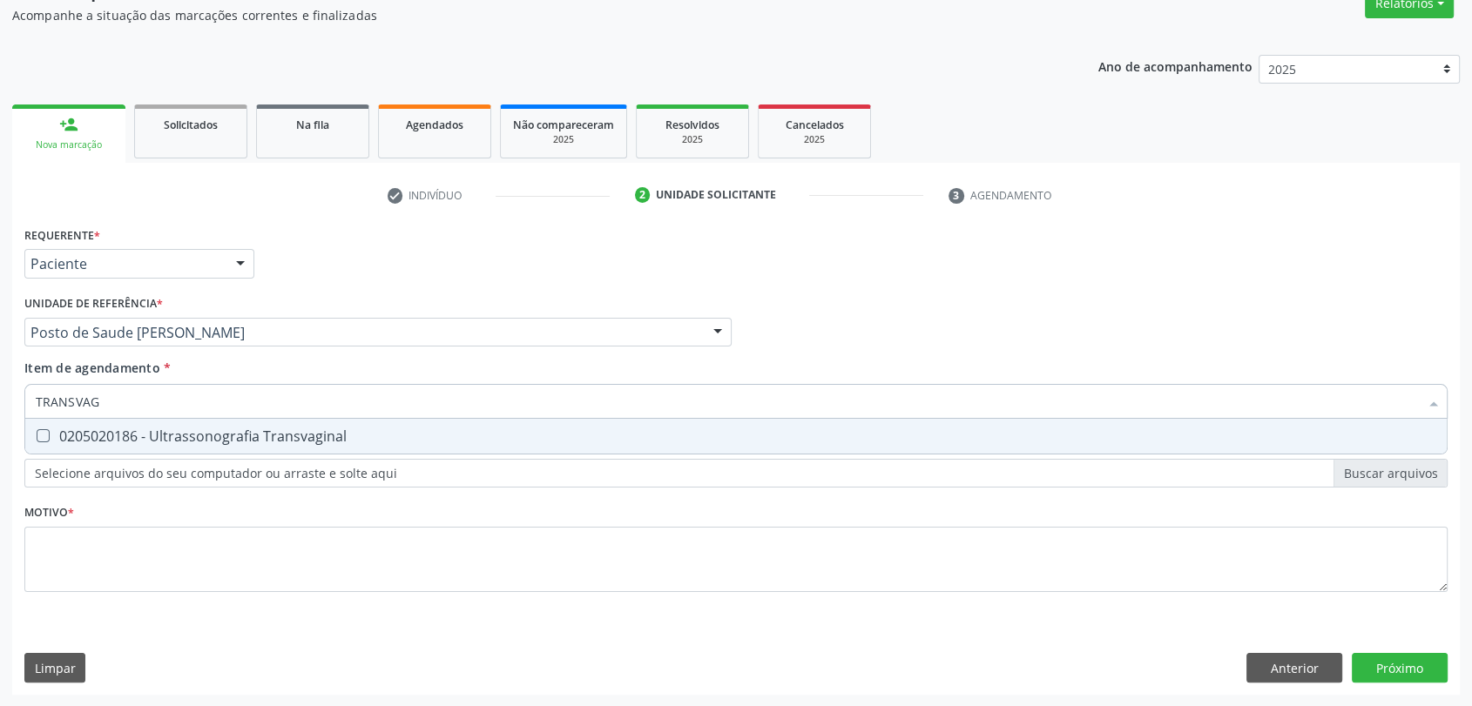
type input "TRANSVAGI"
click at [152, 434] on div "0205020186 - Ultrassonografia Transvaginal" at bounding box center [736, 436] width 1400 height 14
checkbox Transvaginal "true"
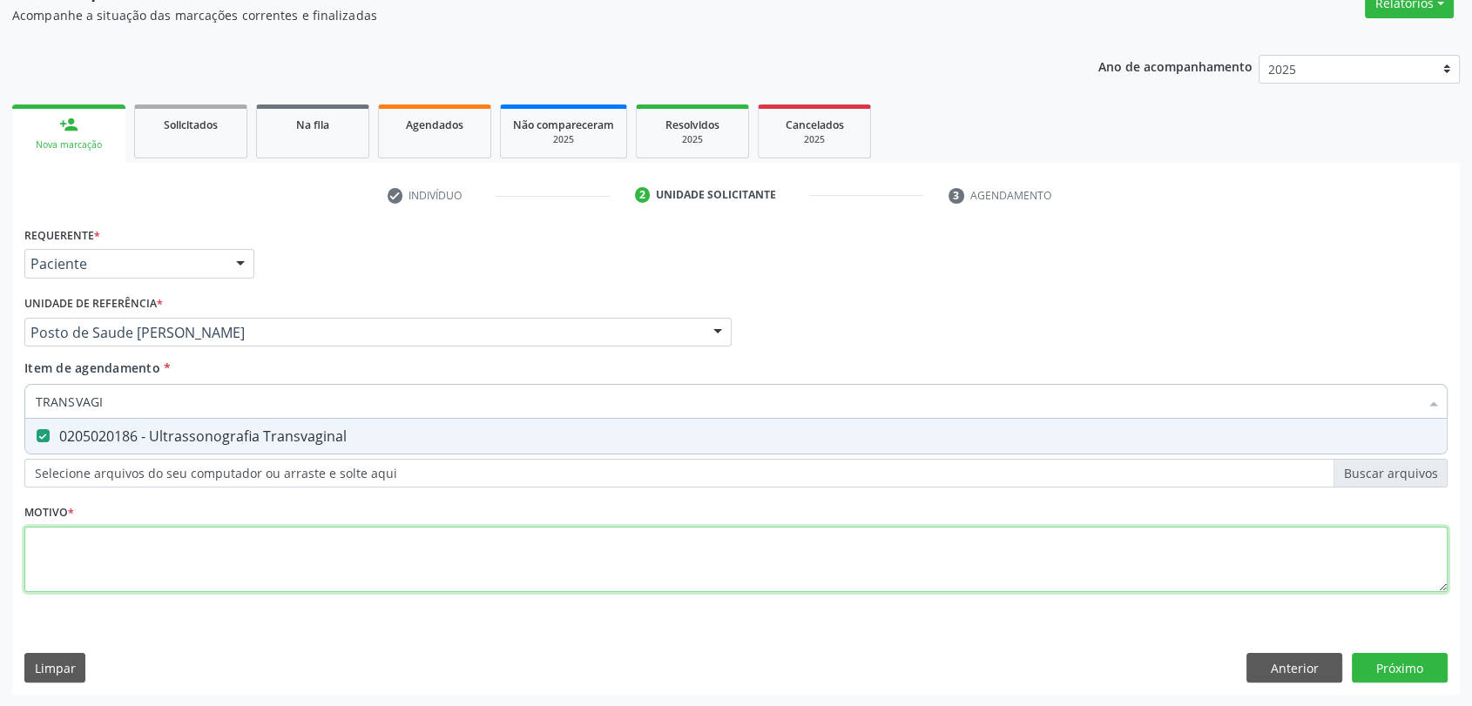
click at [136, 544] on div "Requerente * Paciente Profissional de Saúde Paciente Nenhum resultado encontrad…" at bounding box center [735, 419] width 1423 height 395
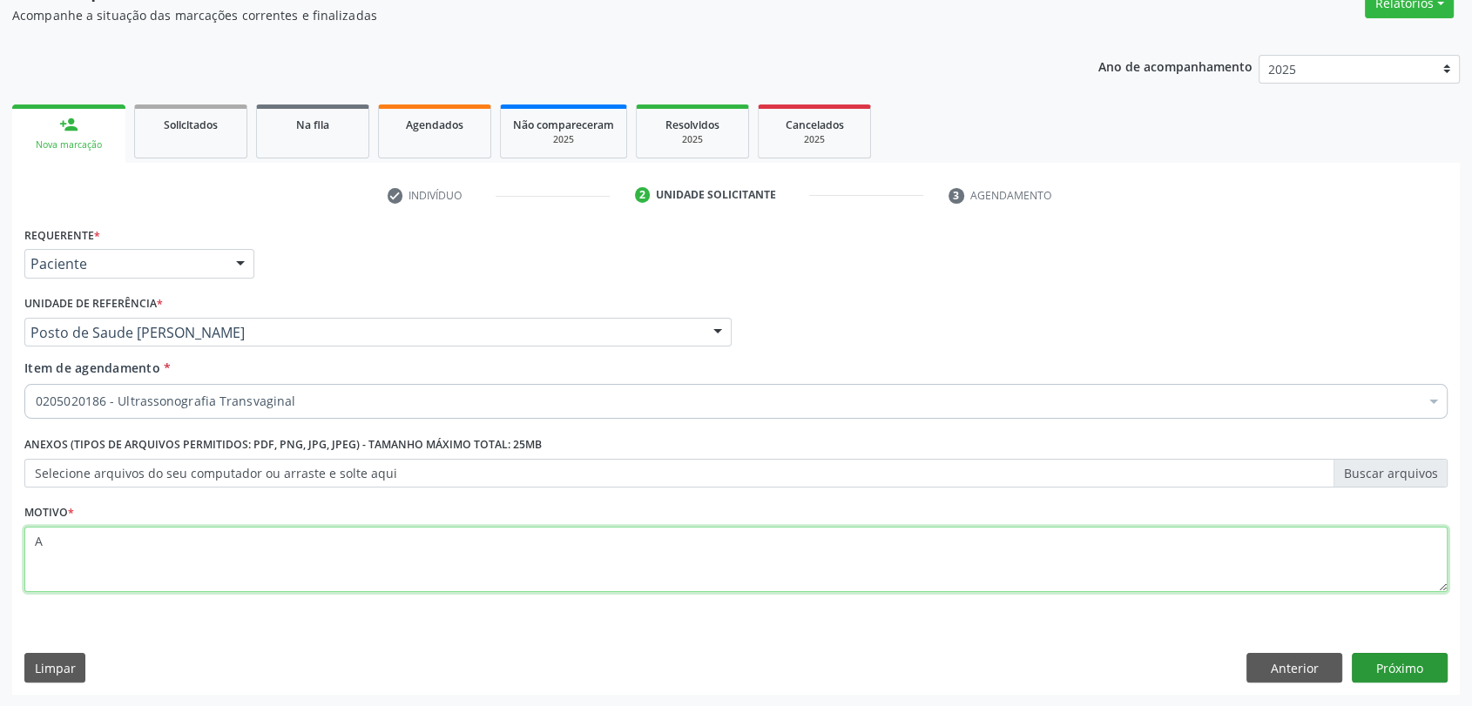
type textarea "A"
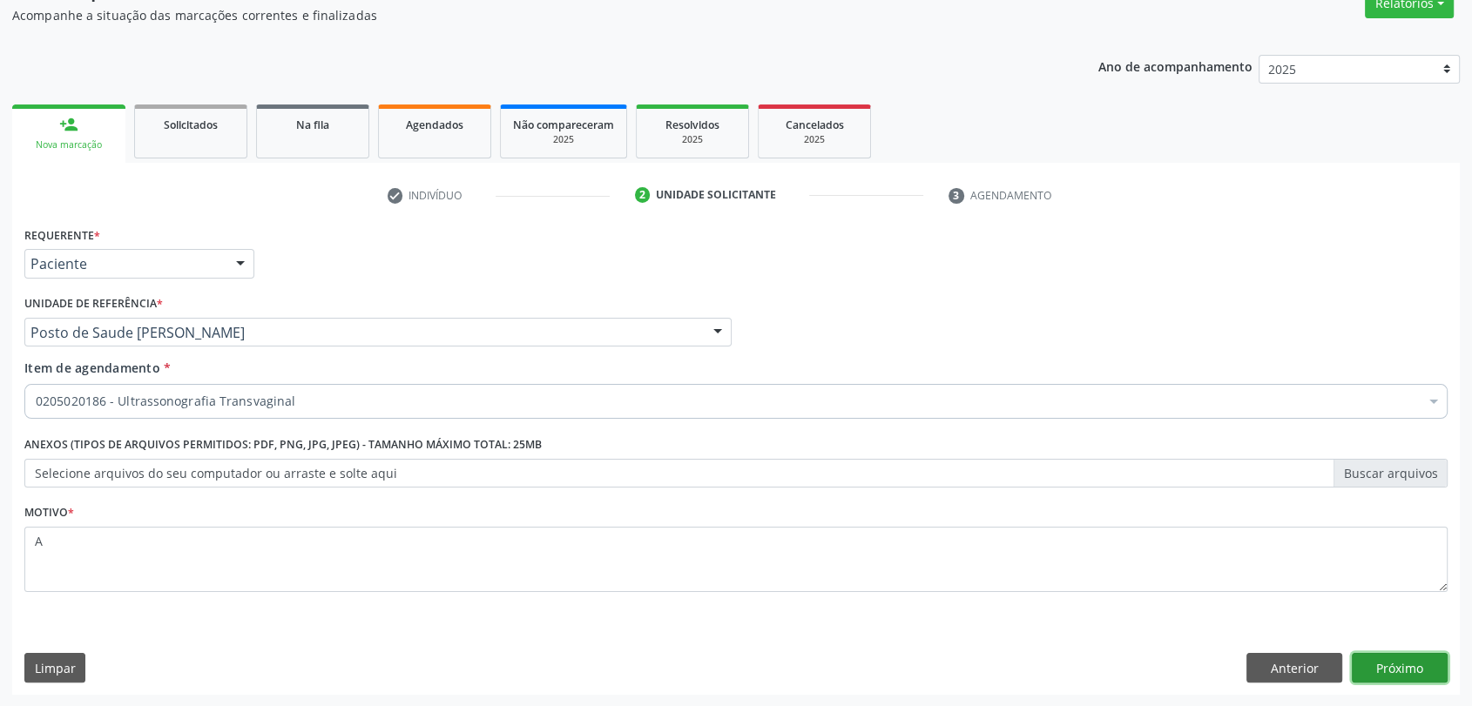
click at [1403, 667] on button "Próximo" at bounding box center [1400, 668] width 96 height 30
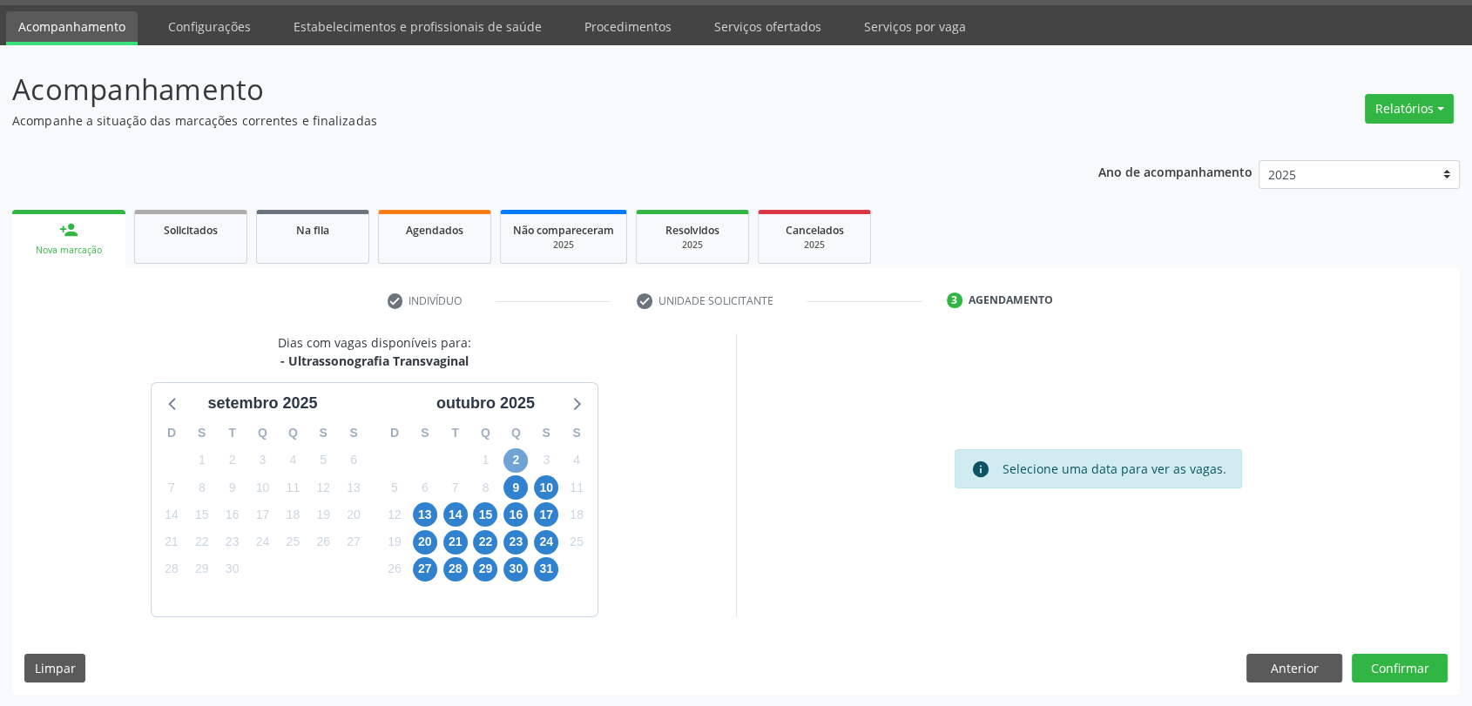
click at [516, 461] on span "2" at bounding box center [515, 461] width 24 height 24
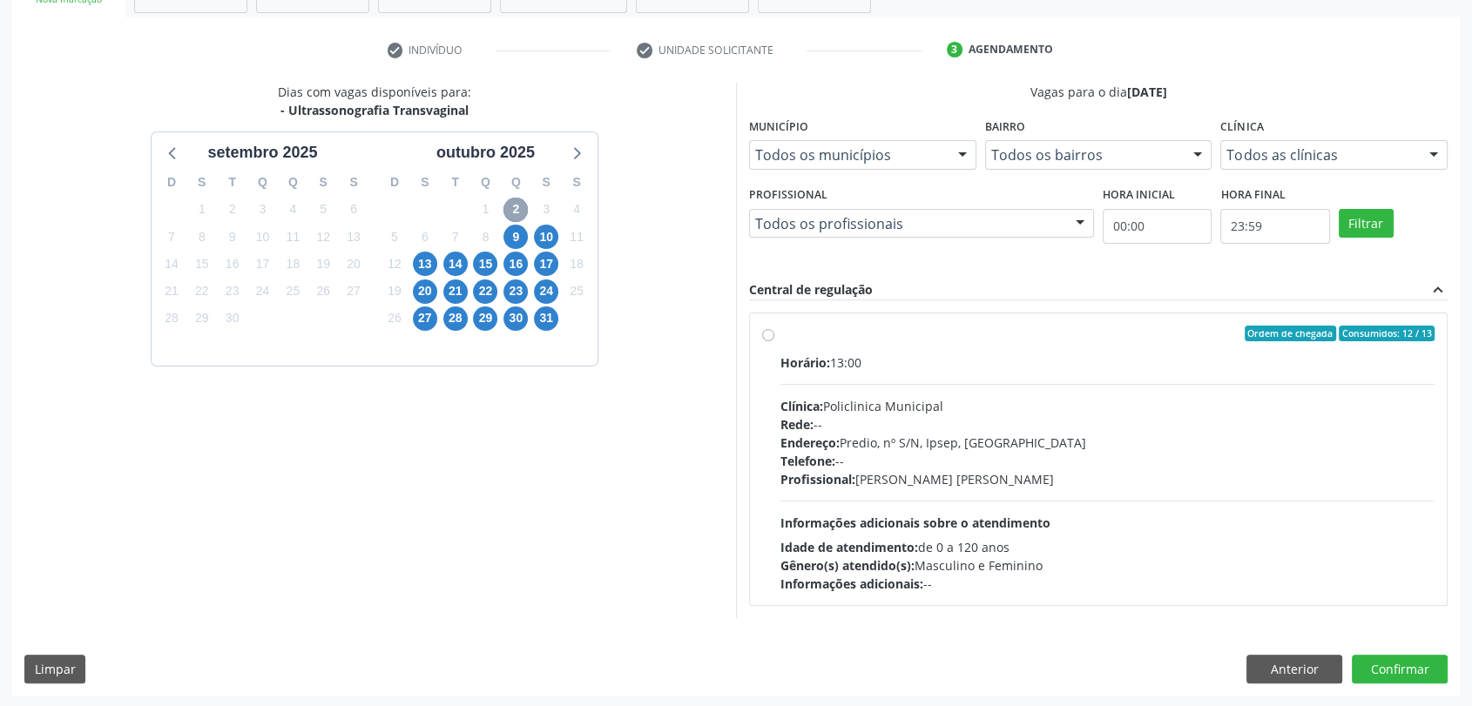
scroll to position [302, 0]
click at [979, 383] on hr at bounding box center [1107, 383] width 654 height 1
click at [774, 341] on input "Ordem de chegada Consumidos: 12 / 13 Horário: 13:00 Clínica: Policlinica Munici…" at bounding box center [768, 333] width 12 height 16
radio input "true"
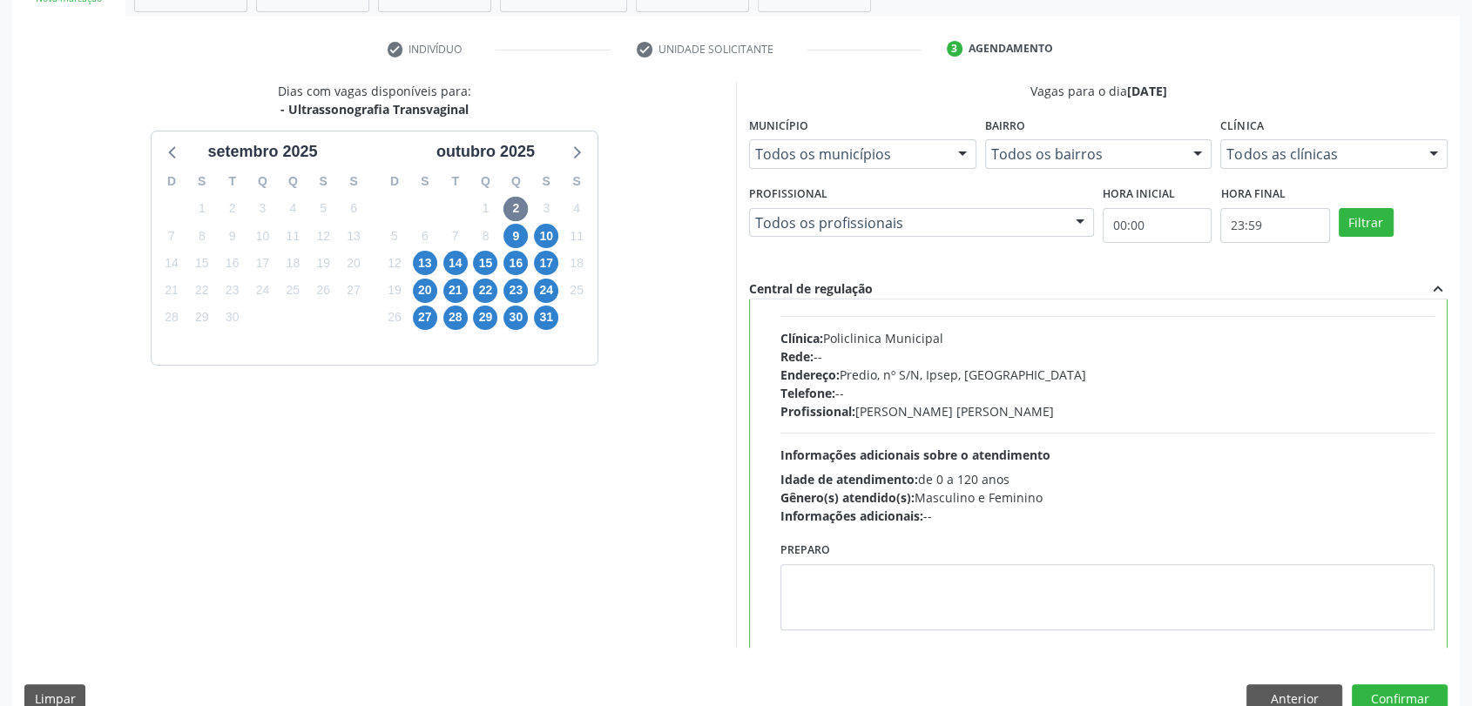
scroll to position [85, 0]
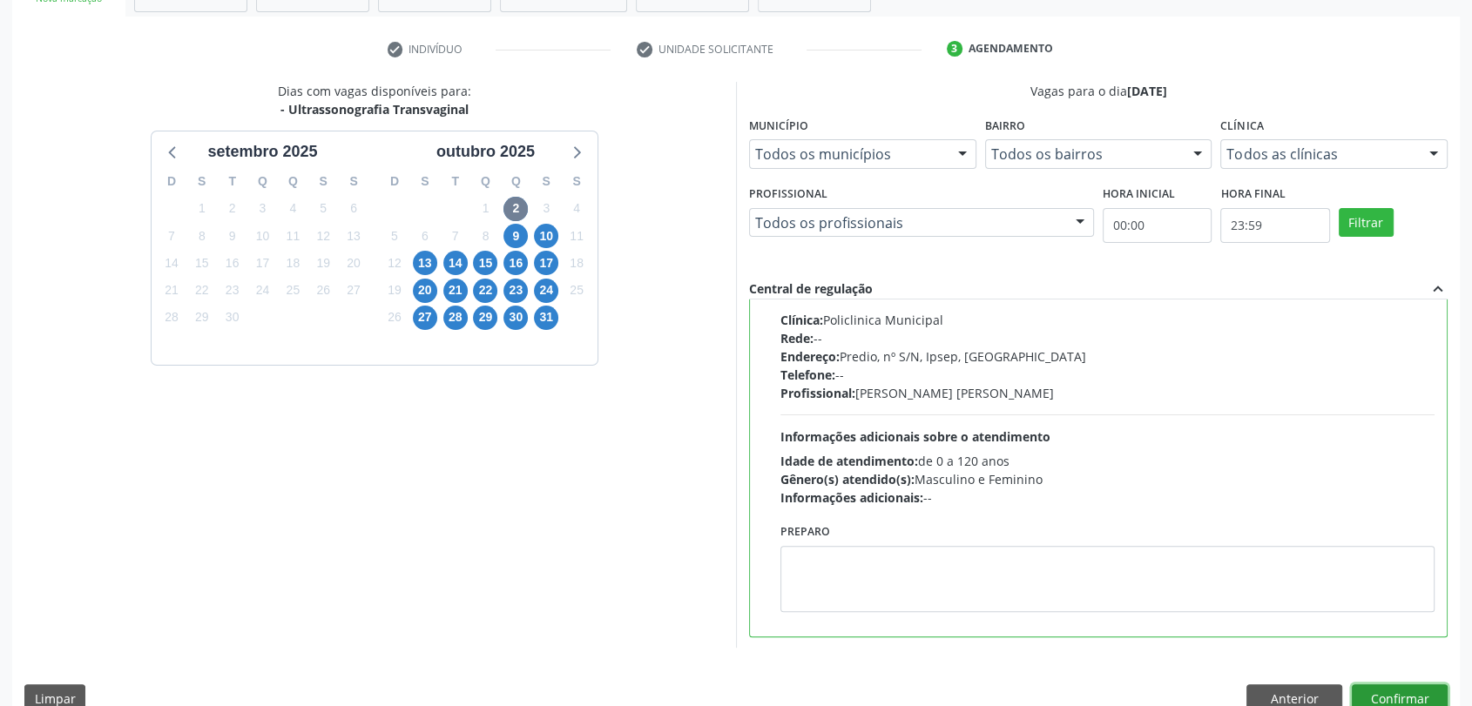
click at [1407, 687] on button "Confirmar" at bounding box center [1400, 700] width 96 height 30
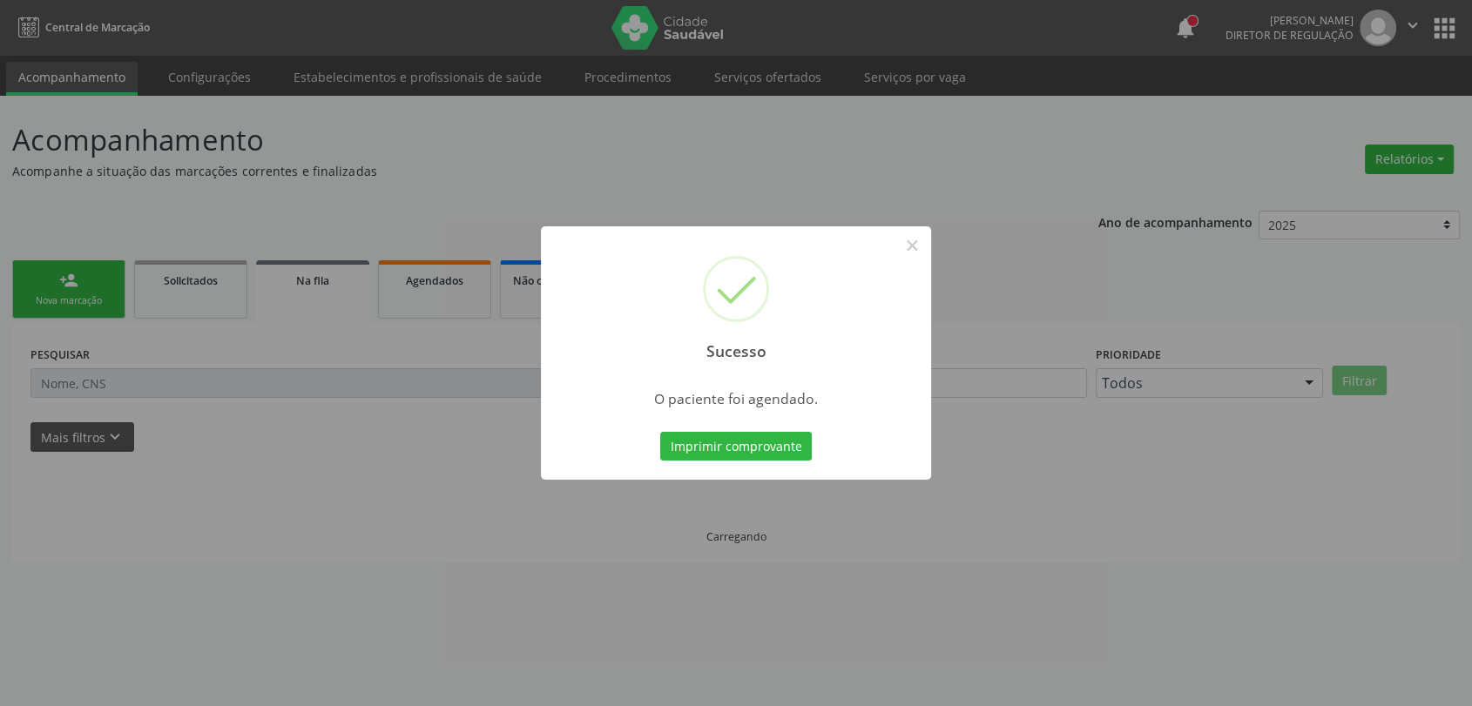
scroll to position [0, 0]
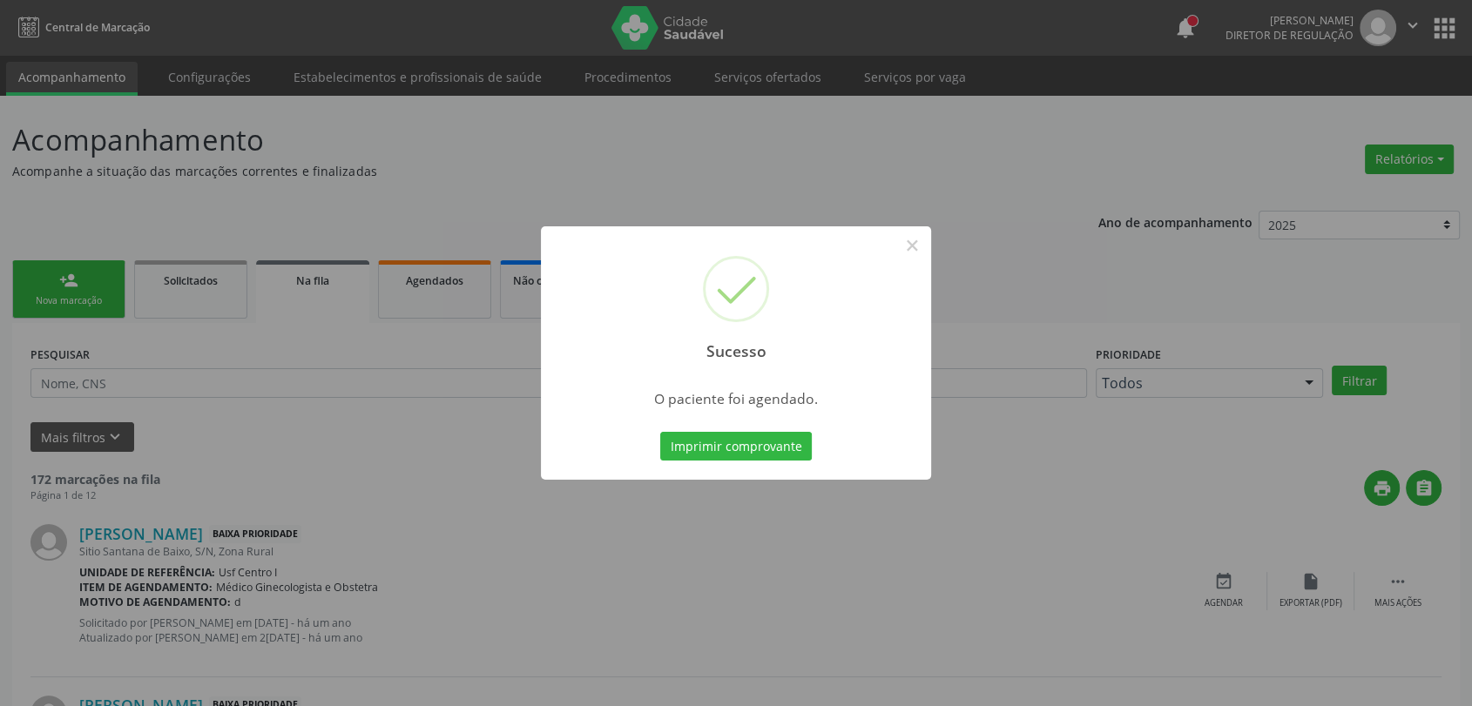
click at [762, 465] on div "Sucesso × O paciente foi agendado. Imprimir comprovante Cancel" at bounding box center [736, 353] width 390 height 254
click at [747, 448] on button "Imprimir comprovante" at bounding box center [736, 447] width 152 height 30
